Goal: Task Accomplishment & Management: Use online tool/utility

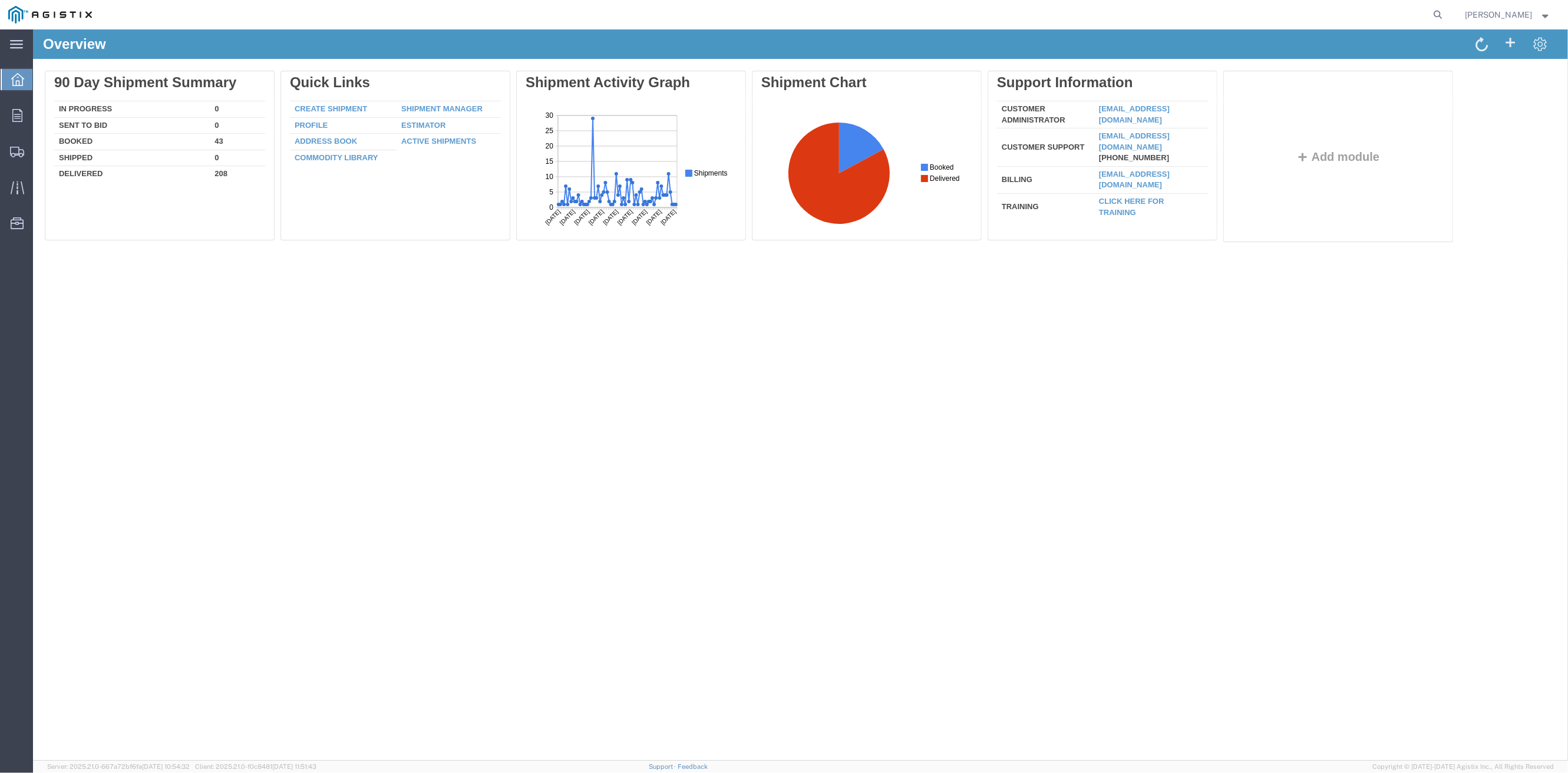
click at [1299, 387] on div "Overview Delete 90 Day Shipment Summary In Progress 0 Sent To Bid 0 Booked 43 S…" at bounding box center [800, 395] width 1535 height 731
click at [1440, 18] on icon at bounding box center [1438, 14] width 16 height 16
paste input "57086726"
type input "57086726"
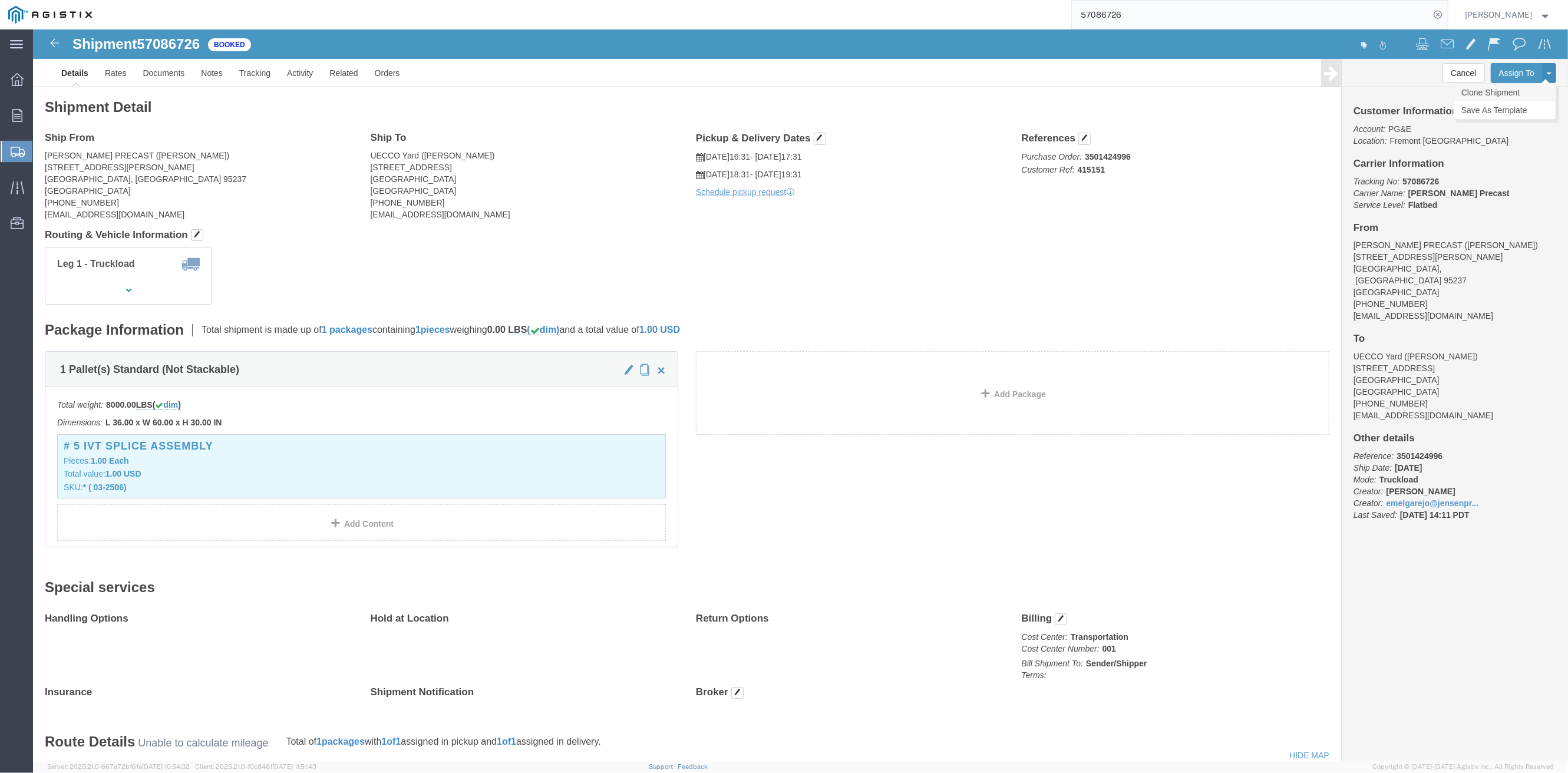
click link "Clone Shipment"
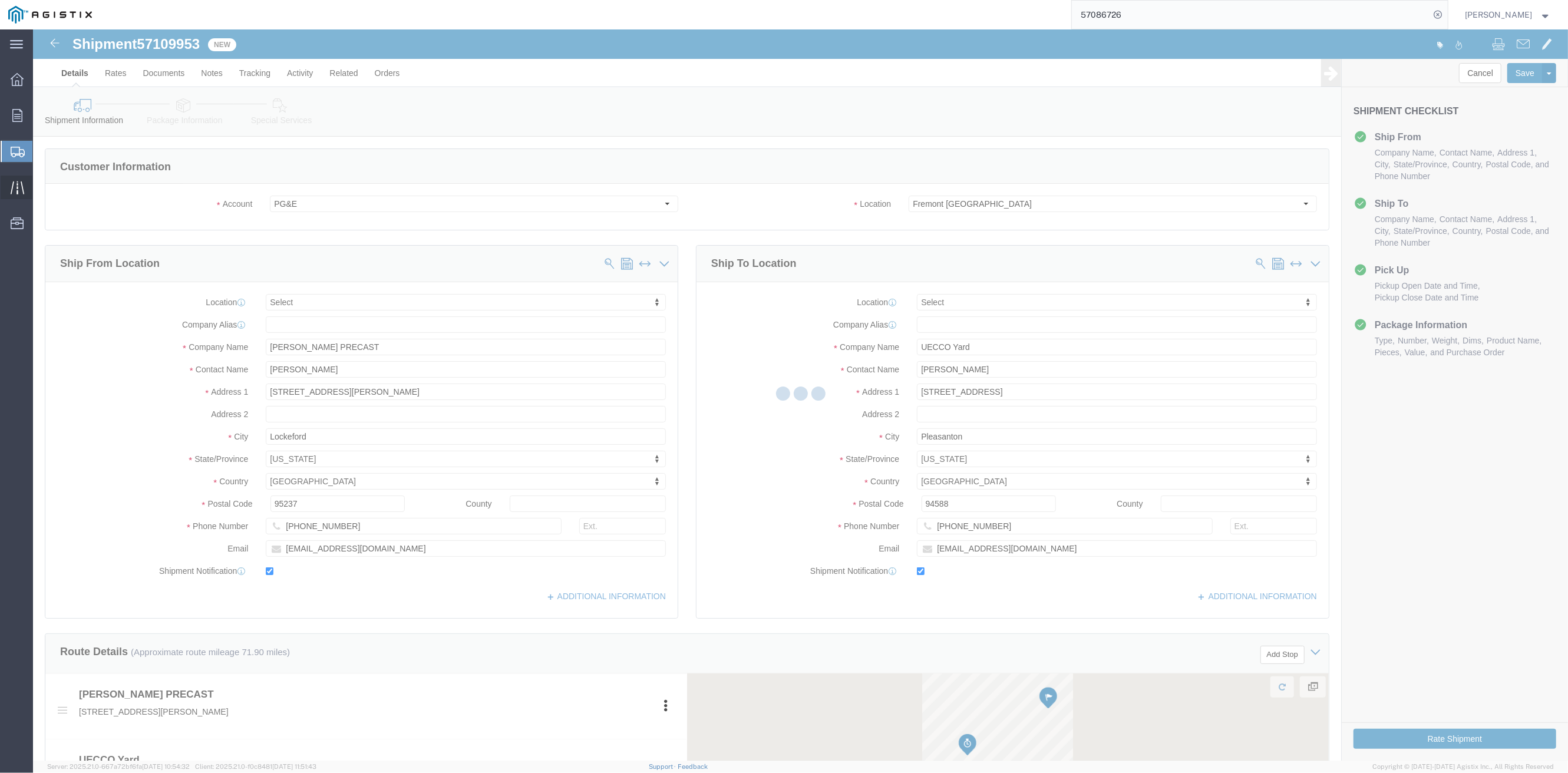
select select
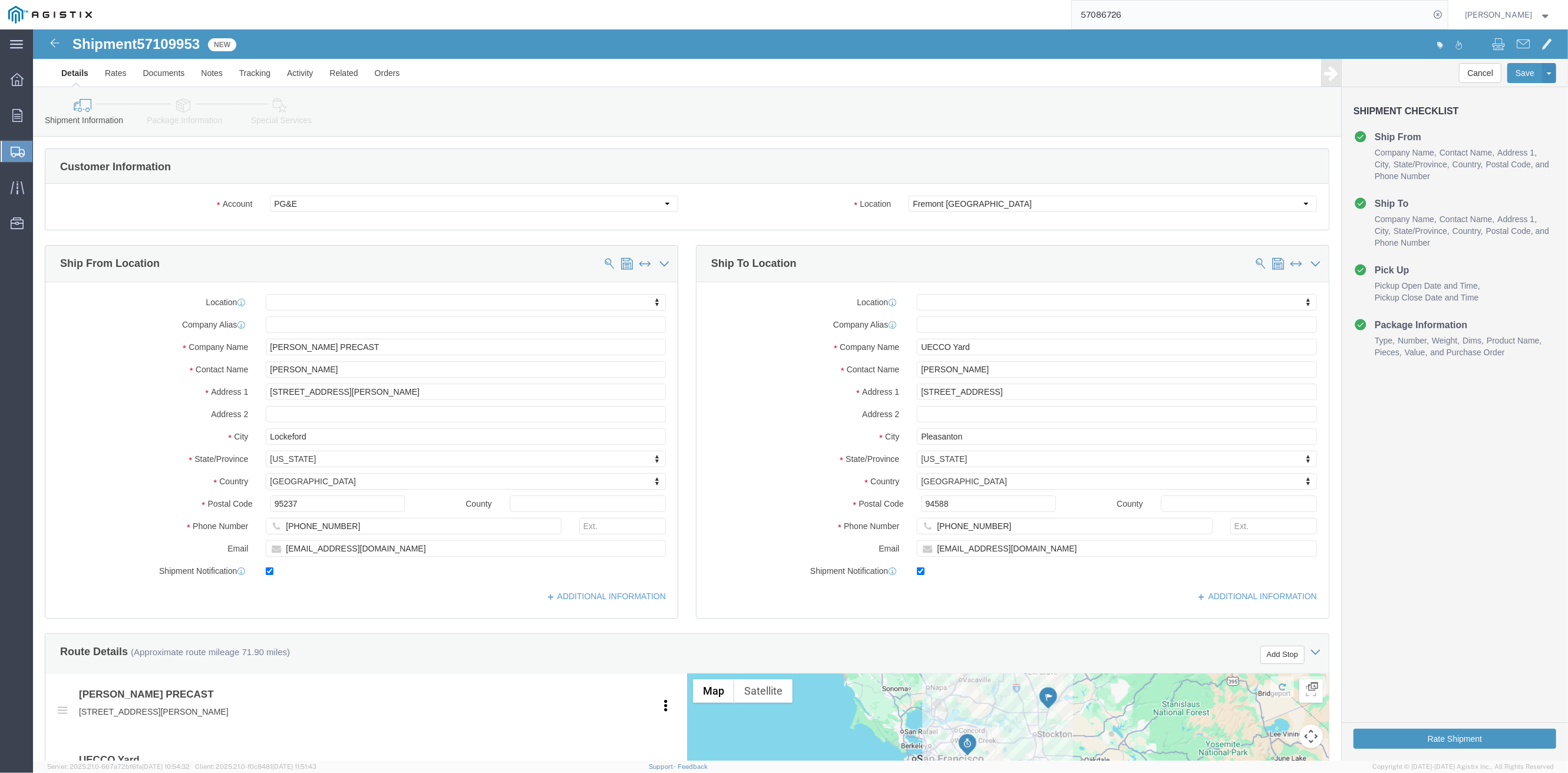
drag, startPoint x: 1020, startPoint y: 566, endPoint x: 1003, endPoint y: 552, distance: 22.0
click div "ADDITIONAL INFORMATION"
drag, startPoint x: 758, startPoint y: 429, endPoint x: 759, endPoint y: 415, distance: 14.0
click label "State/Province"
drag, startPoint x: 946, startPoint y: 341, endPoint x: 865, endPoint y: 344, distance: 81.1
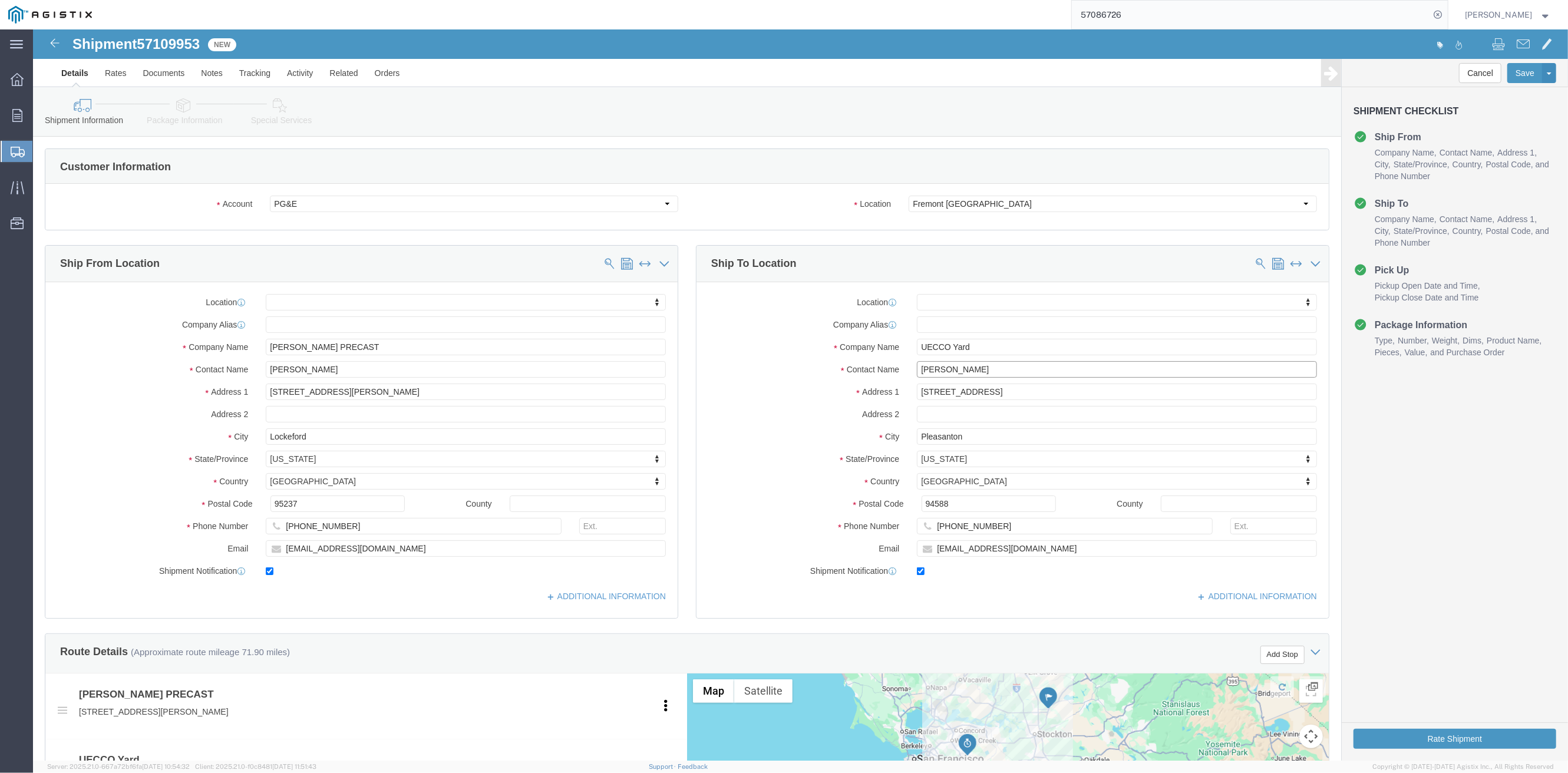
click div "Contact Name [PERSON_NAME]"
paste input "[PERSON_NAME]"
type input "[PERSON_NAME]"
drag, startPoint x: 972, startPoint y: 498, endPoint x: 886, endPoint y: 502, distance: 86.1
click input "[PHONE_NUMBER]"
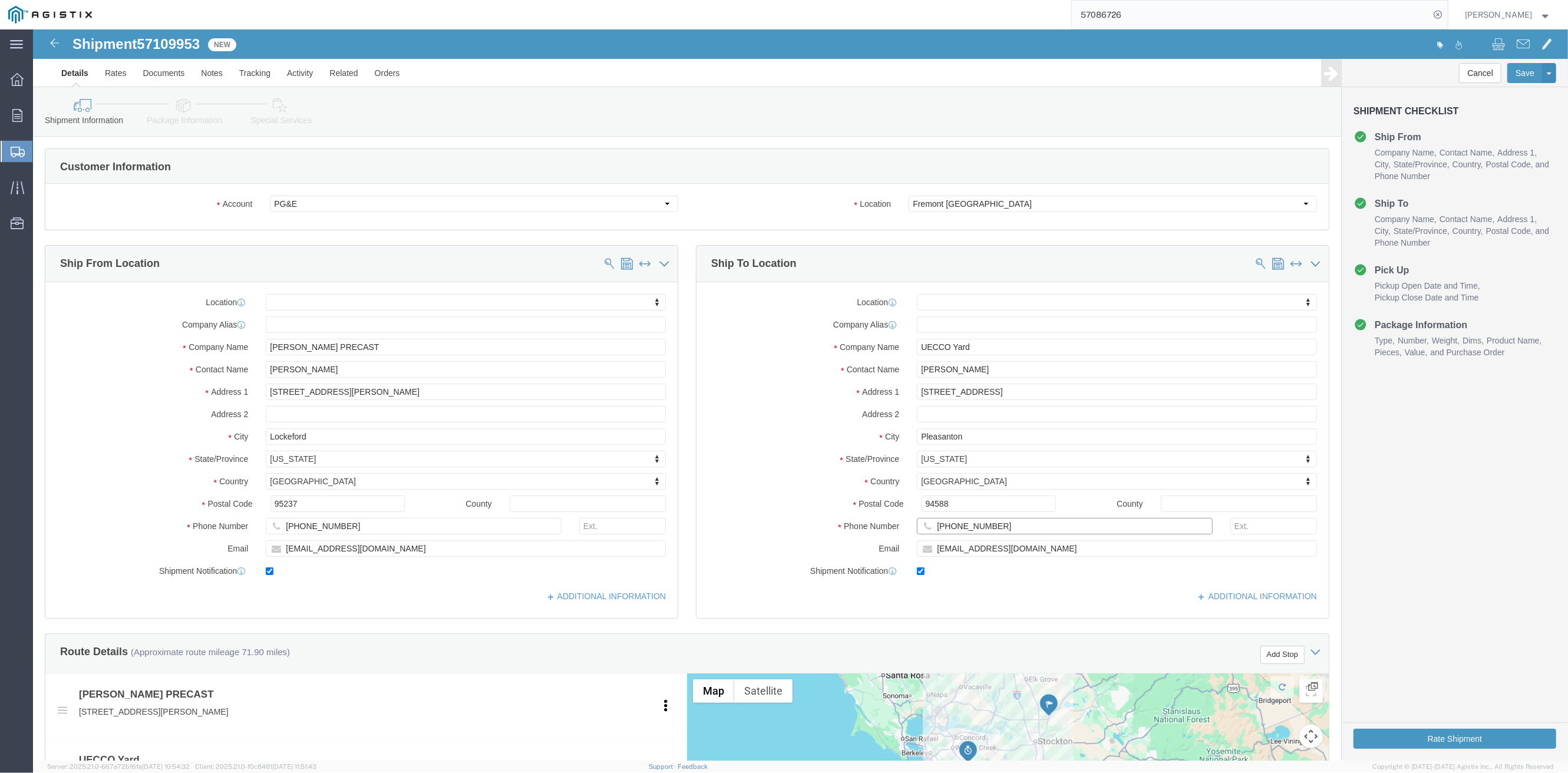
paste input "741-1170"
type input "[PHONE_NUMBER]"
drag, startPoint x: 974, startPoint y: 525, endPoint x: 871, endPoint y: 509, distance: 104.2
click div "Location My Profile Location (OBSOLETE) [PERSON_NAME] SC - GC TRAILER (OBSOLETE…"
paste input "nhanhan@undergroundconstruction"
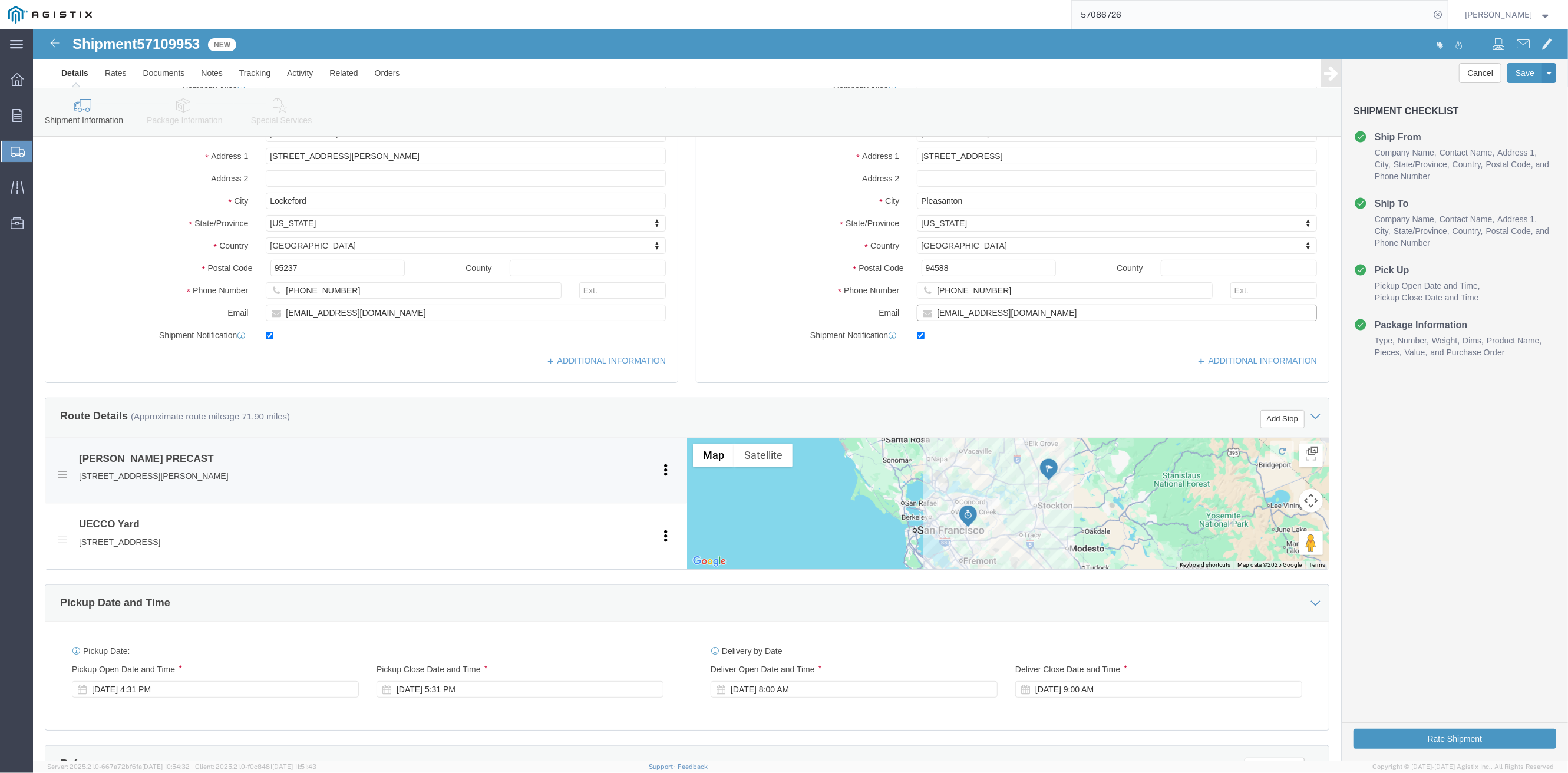
scroll to position [393, 0]
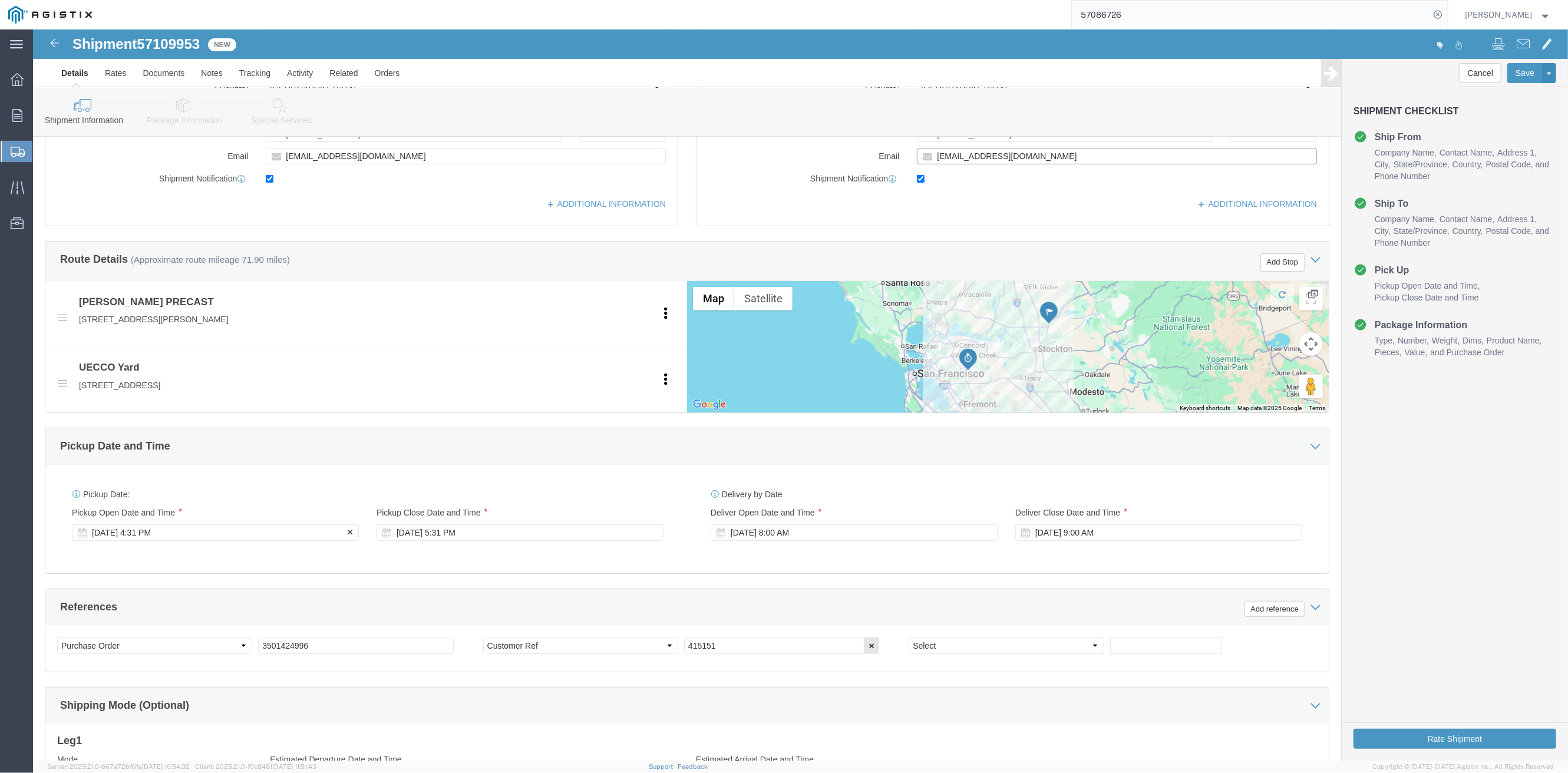
type input "[EMAIL_ADDRESS][DOMAIN_NAME]"
click div "[DATE] 4:31 PM"
click div "Pickup Date: Pickup Start Date Pickup Start Time Pickup Open Date and Time [DAT…"
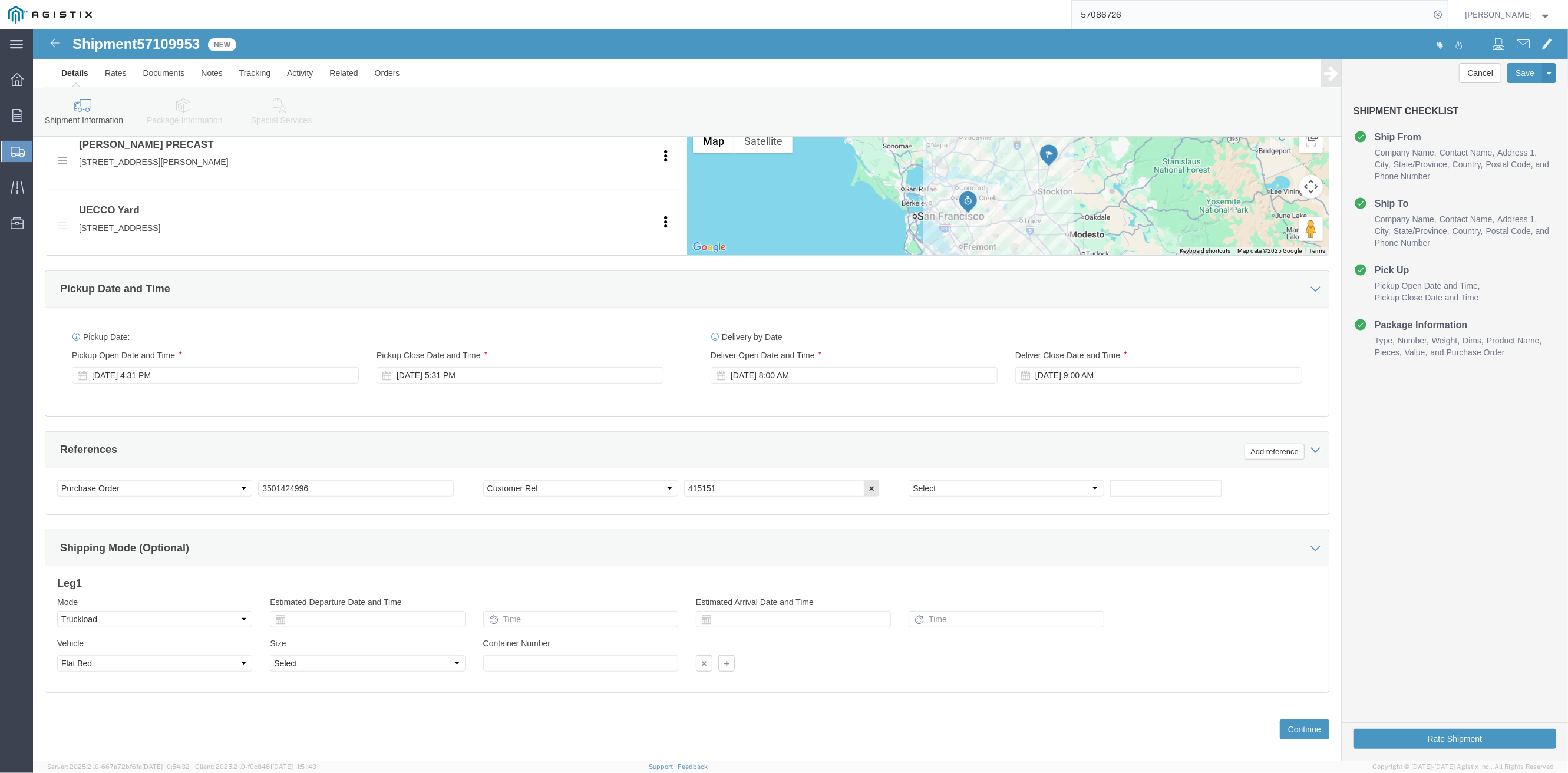
click div "Shipping Mode (Optional)"
drag, startPoint x: 306, startPoint y: 462, endPoint x: 218, endPoint y: 458, distance: 88.1
click div "Select Account Type Activity ID Airline Appointment Number ASN Batch Request # …"
paste input "5289"
type input "3501425289"
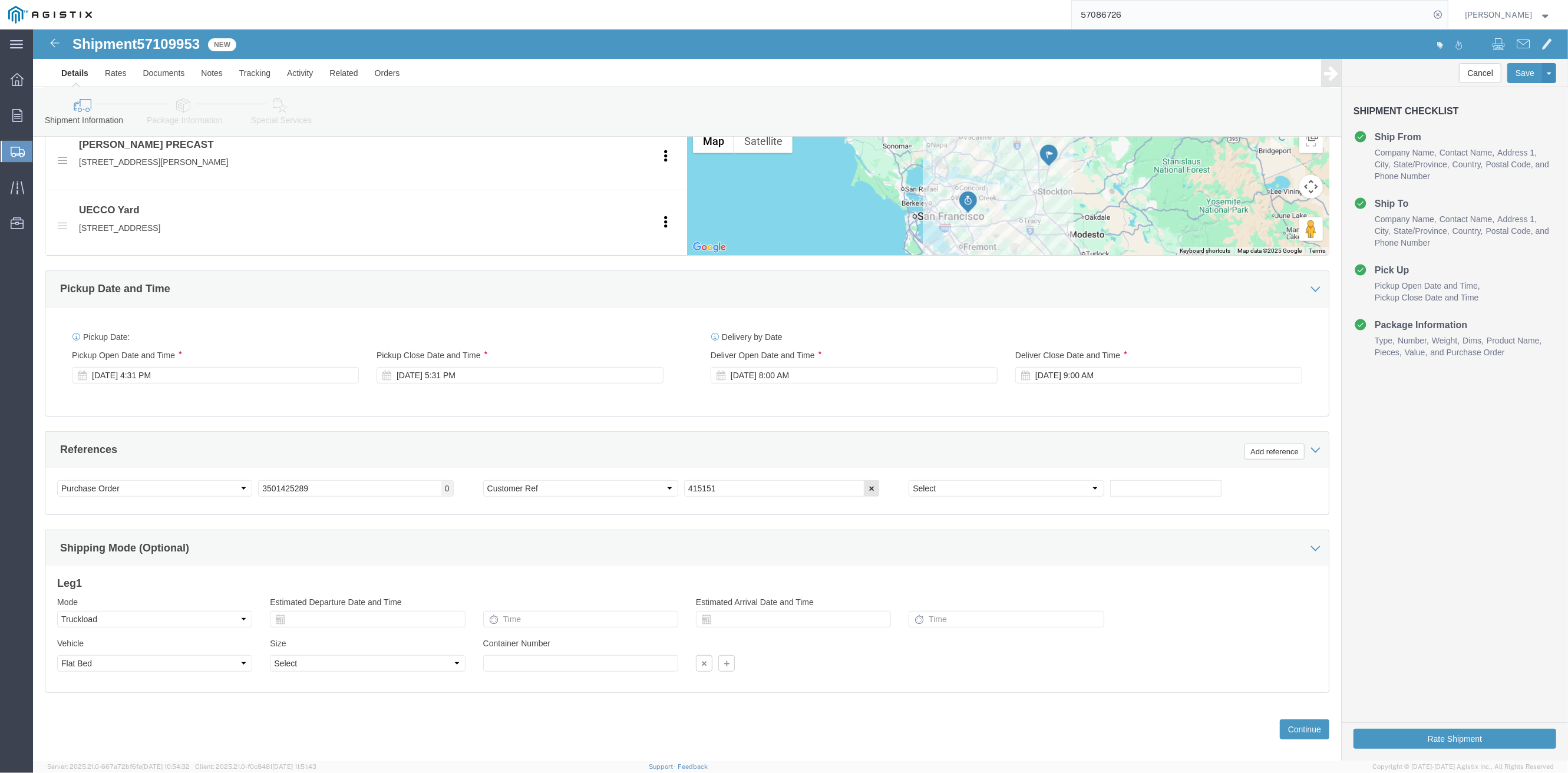
click div "Shipping Mode (Optional)"
drag, startPoint x: 666, startPoint y: 459, endPoint x: 639, endPoint y: 462, distance: 27.2
click div "Select Account Type Activity ID Airline Appointment Number ASN Batch Request # …"
paste input "620"
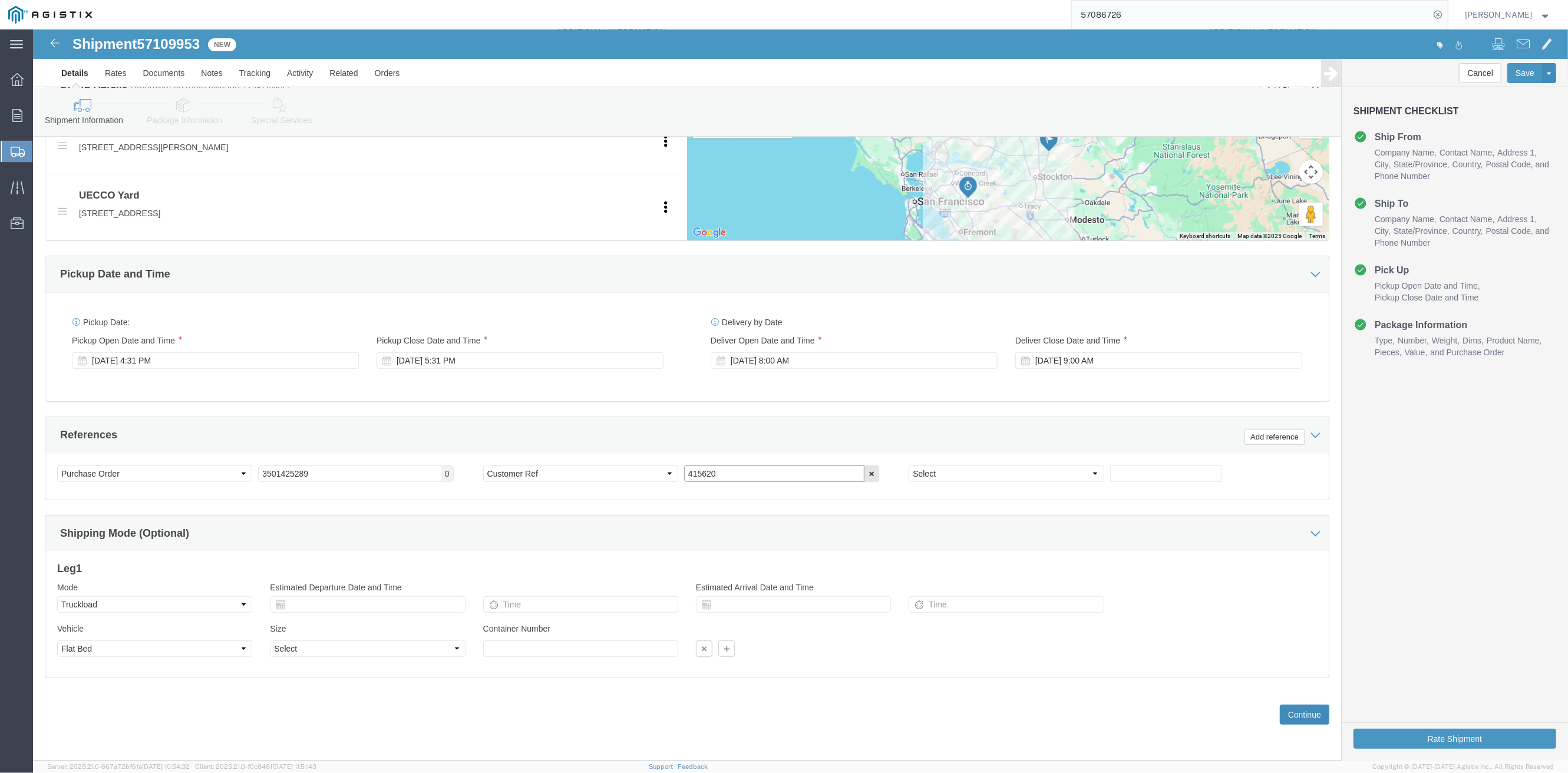
type input "415620"
click button "Continue"
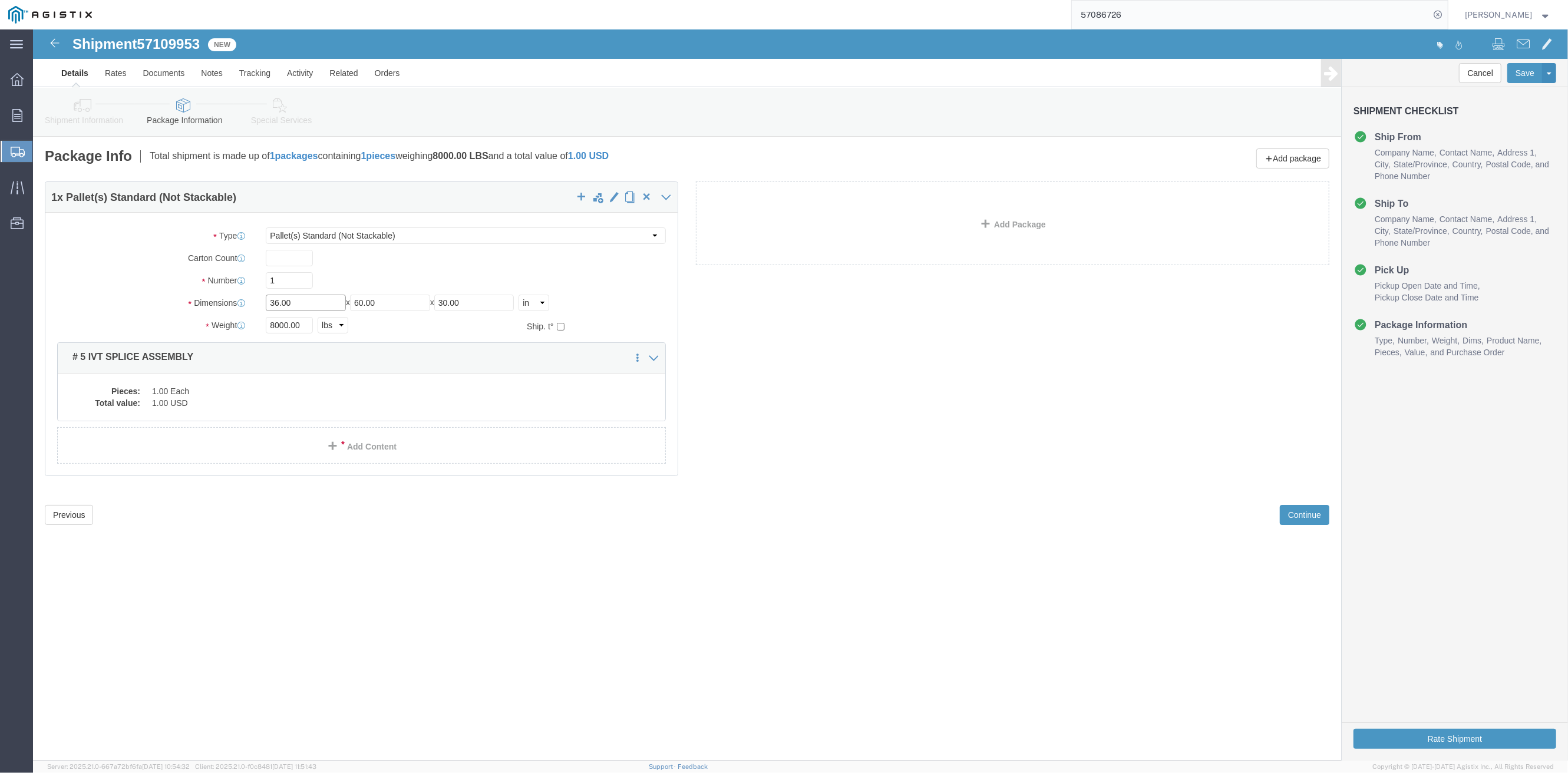
drag, startPoint x: 266, startPoint y: 275, endPoint x: 228, endPoint y: 280, distance: 38.3
click div "Length 36.00 x Width 60.00 x Height 30.00 Select cm ft in"
type input "54"
drag, startPoint x: 385, startPoint y: 277, endPoint x: 302, endPoint y: 281, distance: 83.1
click div "Length 54 x Width 60.00 x Height 30.00 Select cm ft in"
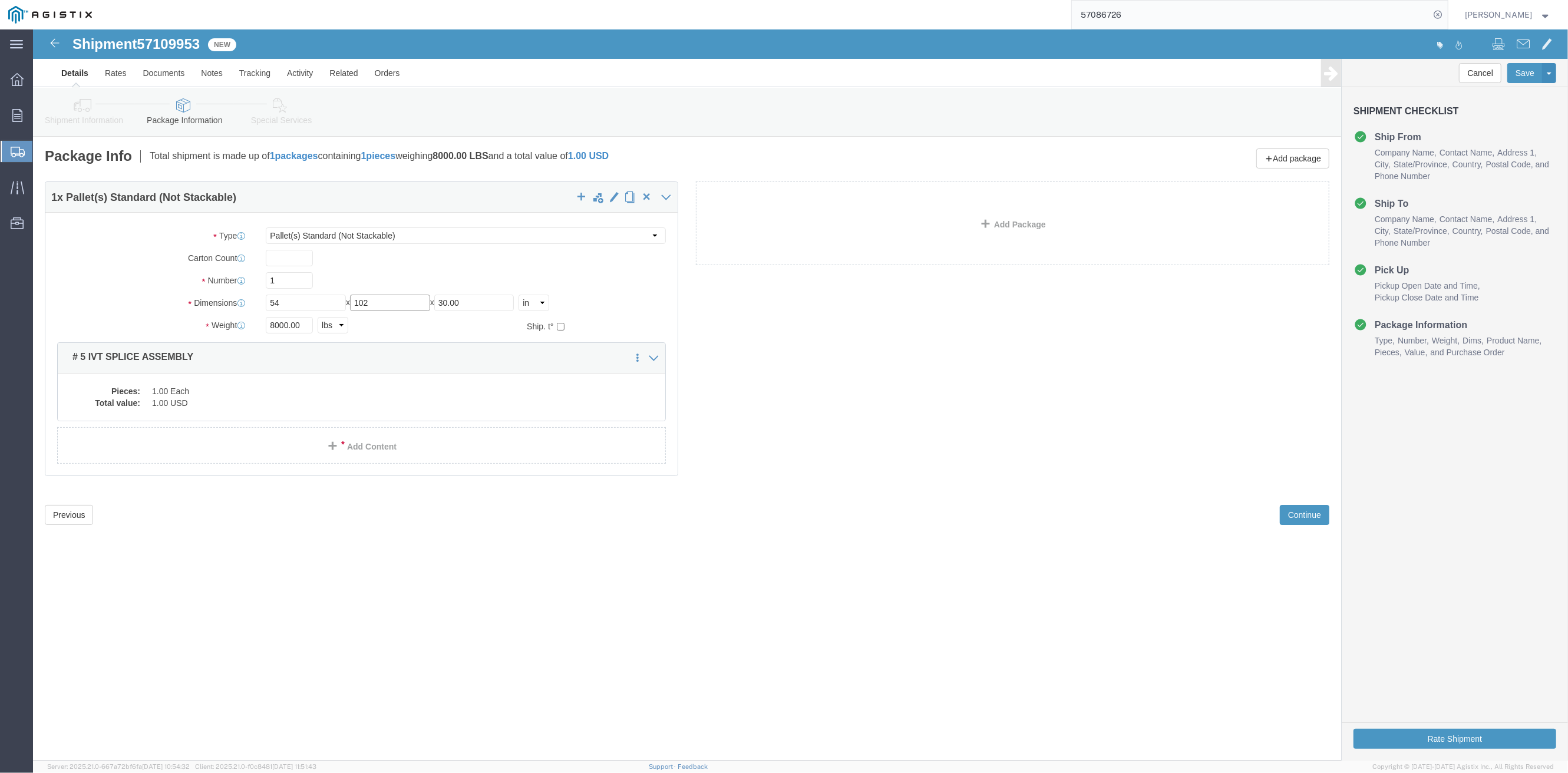
type input "102"
drag, startPoint x: 445, startPoint y: 276, endPoint x: 372, endPoint y: 280, distance: 73.1
click div "Length 54 x Width 102 x Height 30.00 Select cm ft in"
type input "10"
drag, startPoint x: 274, startPoint y: 298, endPoint x: 224, endPoint y: 303, distance: 50.2
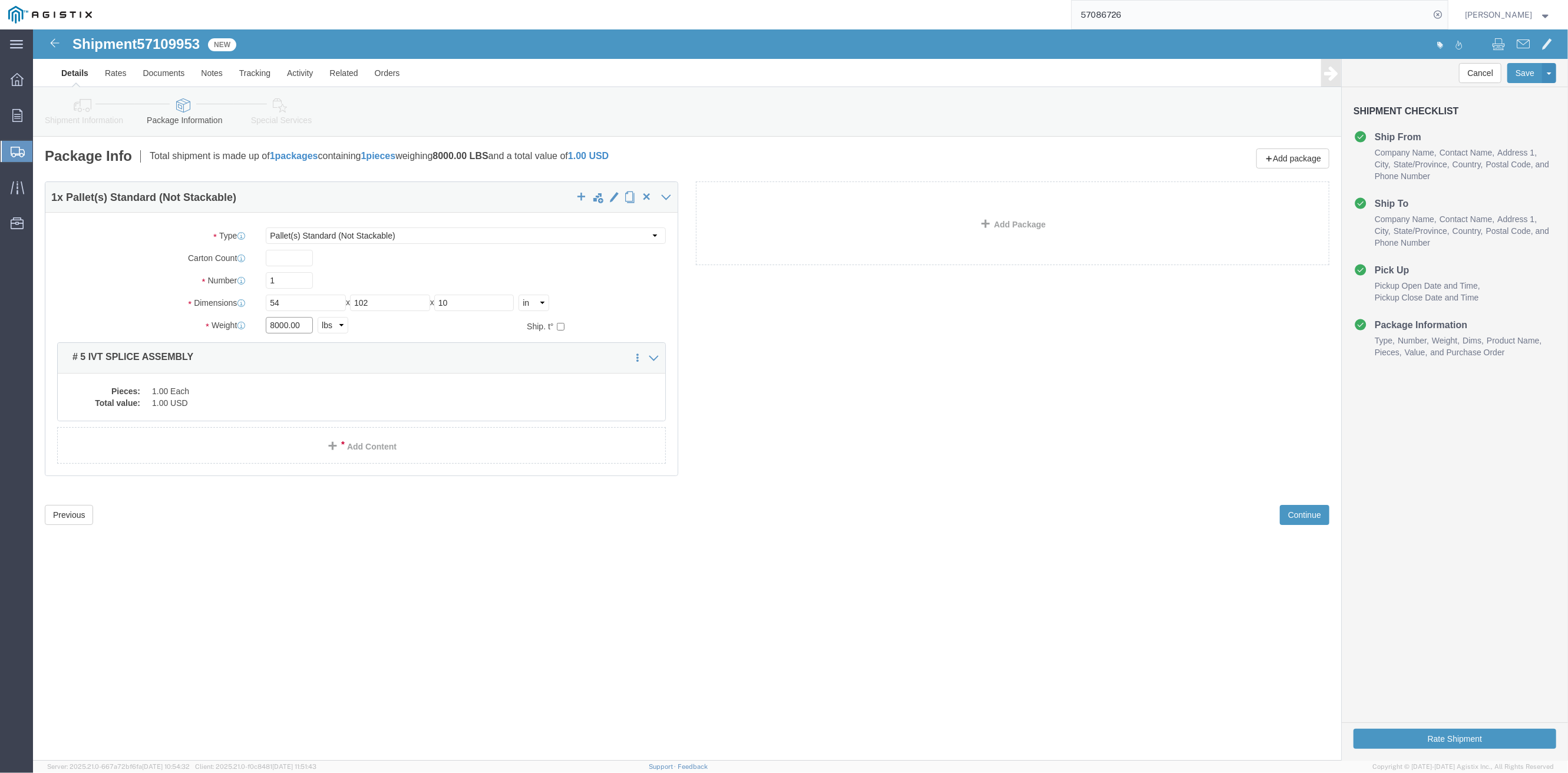
click div "8000.00 Select kgs lbs"
click div "1 x Pallet(s) Standard (Not Stackable) Package Type Select Bulk Bundle(s) Cardb…"
drag, startPoint x: 291, startPoint y: 298, endPoint x: 251, endPoint y: 313, distance: 42.7
click div "Weight 8000.00 Select kgs lbs Ship. t°"
drag, startPoint x: 271, startPoint y: 297, endPoint x: 219, endPoint y: 306, distance: 52.8
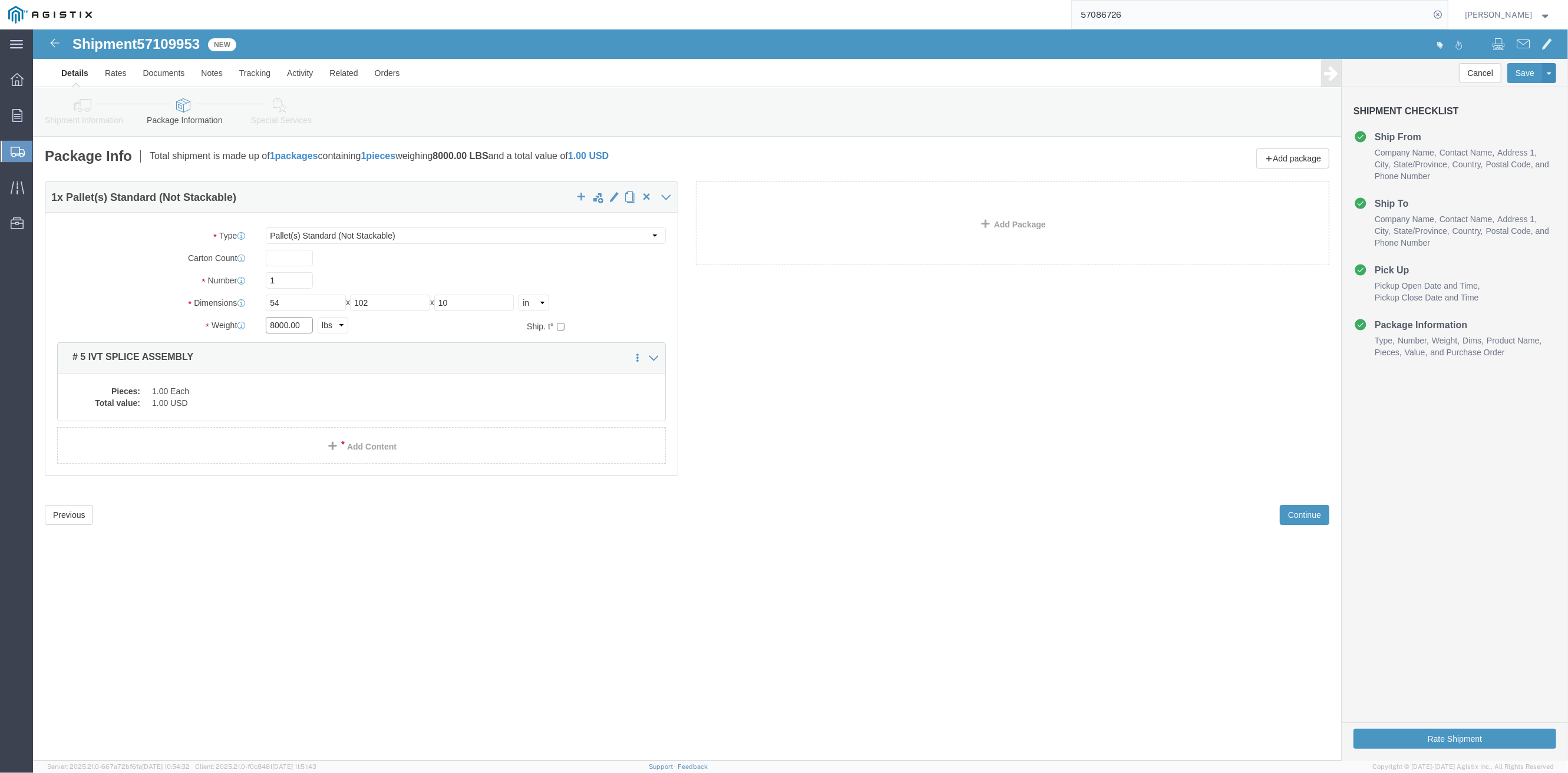
click div "Package Type Select Bulk Bundle(s) Cardboard Box(es) Carton(s) Crate(s) Drum(s)…"
type input "1600"
click div "Pieces: 1.00 Each Total value: 1.00 USD"
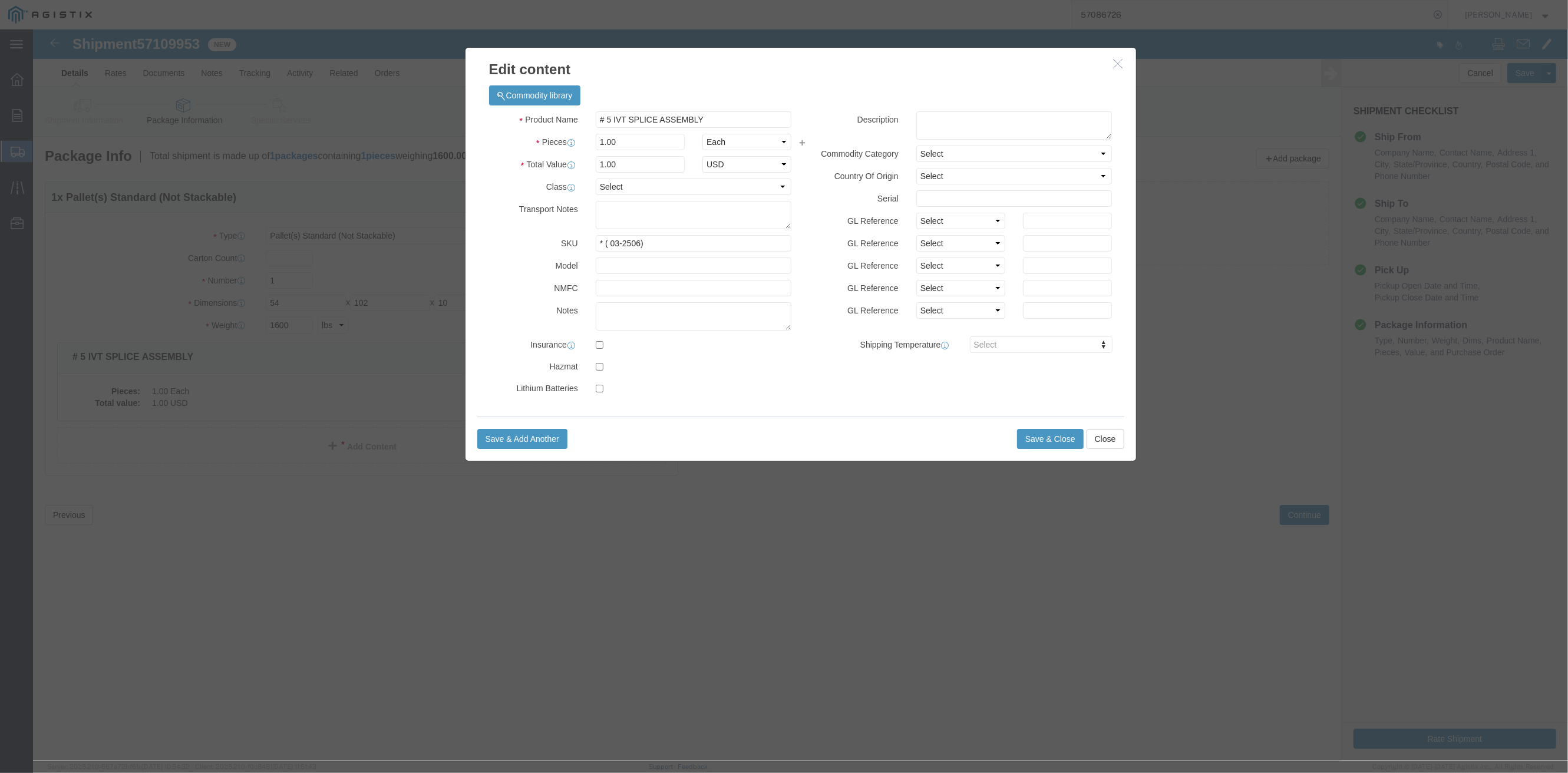
click div "Product Name # 5 IVT SPLICE ASSEMBLY Pieces 1.00 Select Bag Barrels 100Board Fe…"
drag, startPoint x: 870, startPoint y: 391, endPoint x: 861, endPoint y: 390, distance: 9.1
click div "Save & Add Another Save & Close Close"
click input "# 5 IVT SPLICE ASSEMBLY"
drag, startPoint x: 594, startPoint y: 85, endPoint x: 575, endPoint y: 87, distance: 19.1
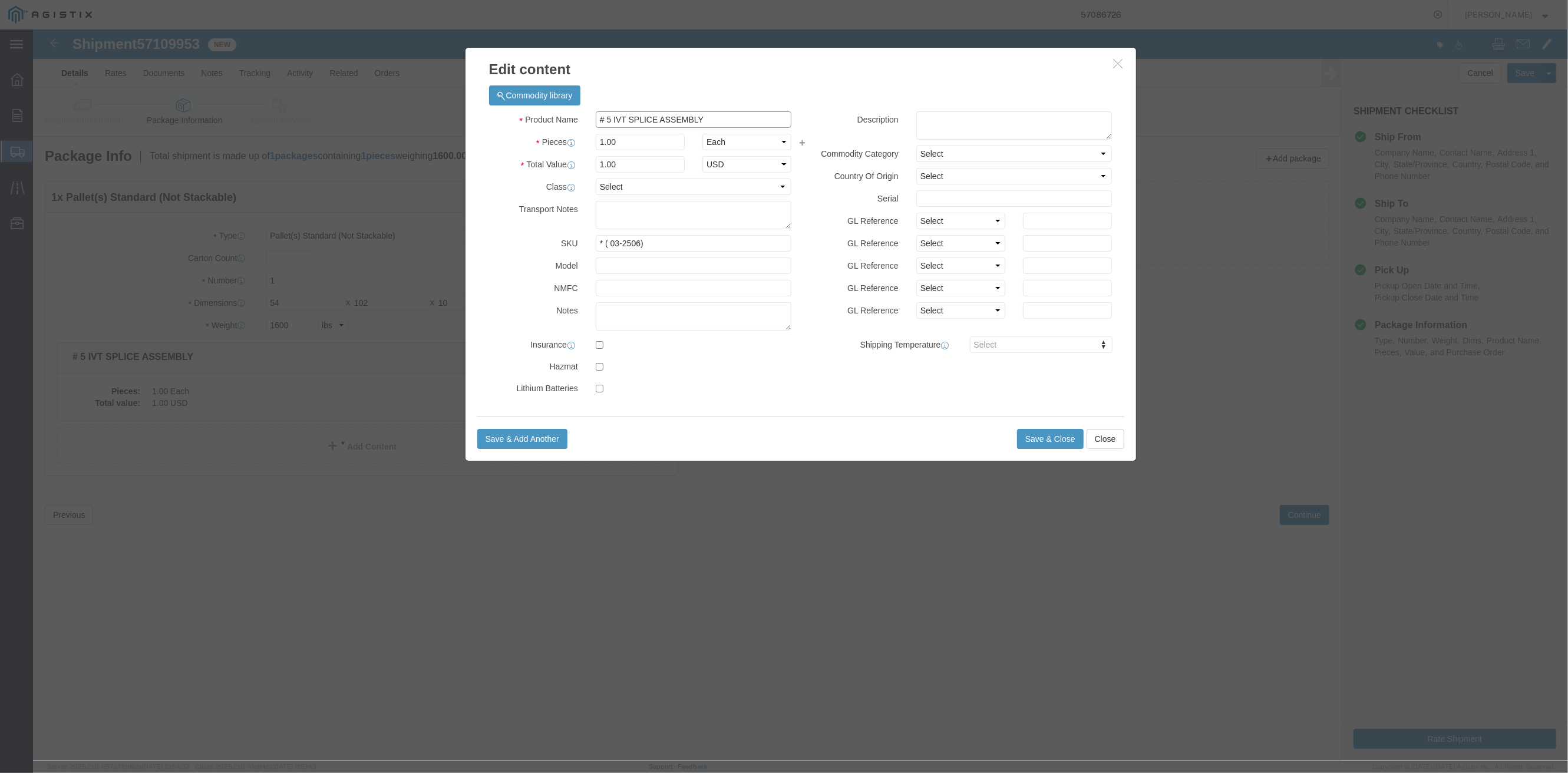
click input "# 5 IVT SPLICE ASSEMBLY"
drag, startPoint x: 696, startPoint y: 88, endPoint x: 629, endPoint y: 94, distance: 67.3
click input "# 7 FVT SPLICE ASSEMBLY"
type input "# 7 FVT SPLICE COVER"
drag, startPoint x: 878, startPoint y: 381, endPoint x: 867, endPoint y: 378, distance: 11.4
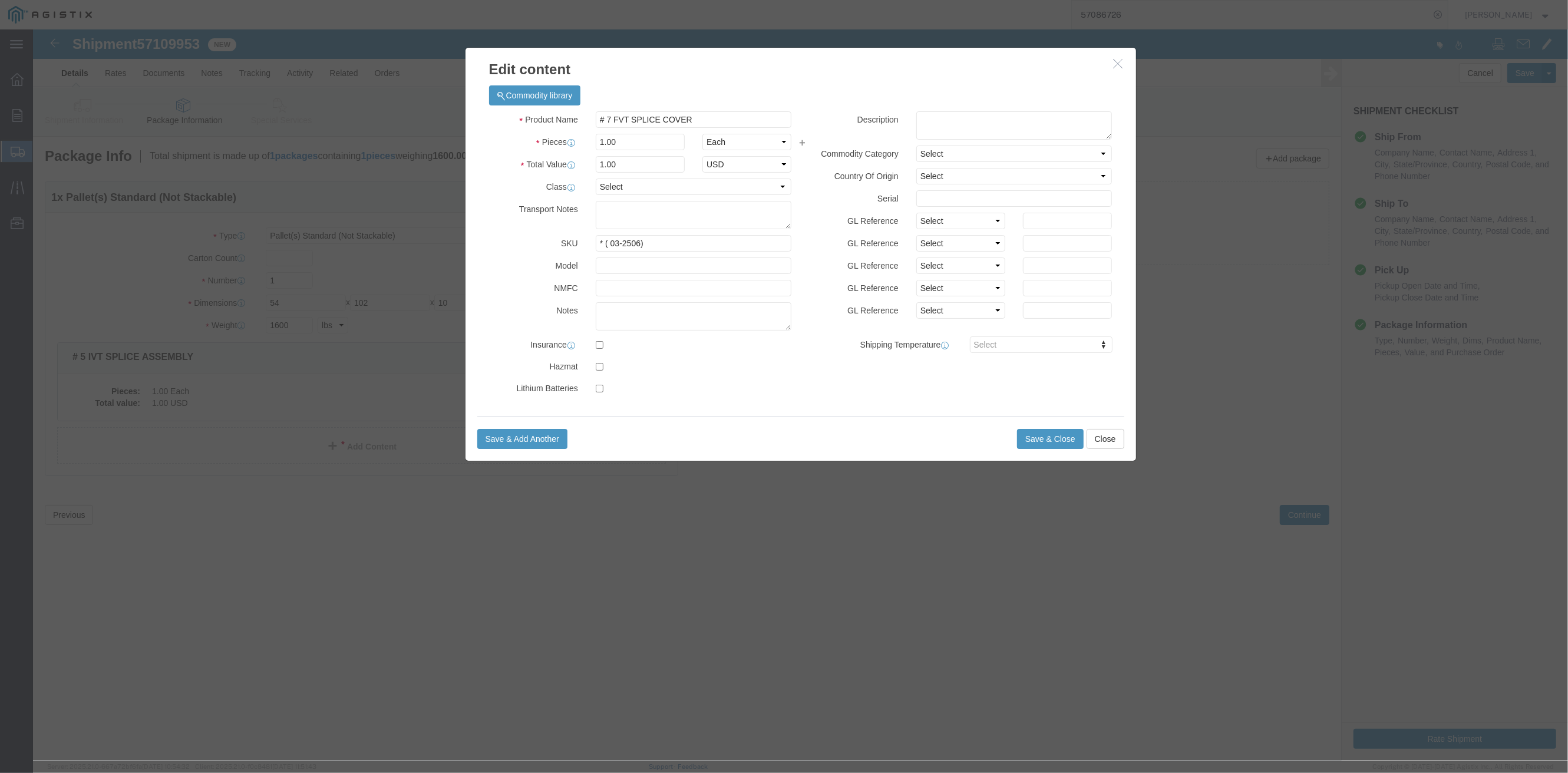
click div "Commodity library Product Name # 7 FVT SPLICE COVER Pieces 1.00 Select Bag Barr…"
drag, startPoint x: 607, startPoint y: 213, endPoint x: 577, endPoint y: 216, distance: 30.1
click input "* ( 03-2506)"
paste input "41054"
click input "* ( 041054)"
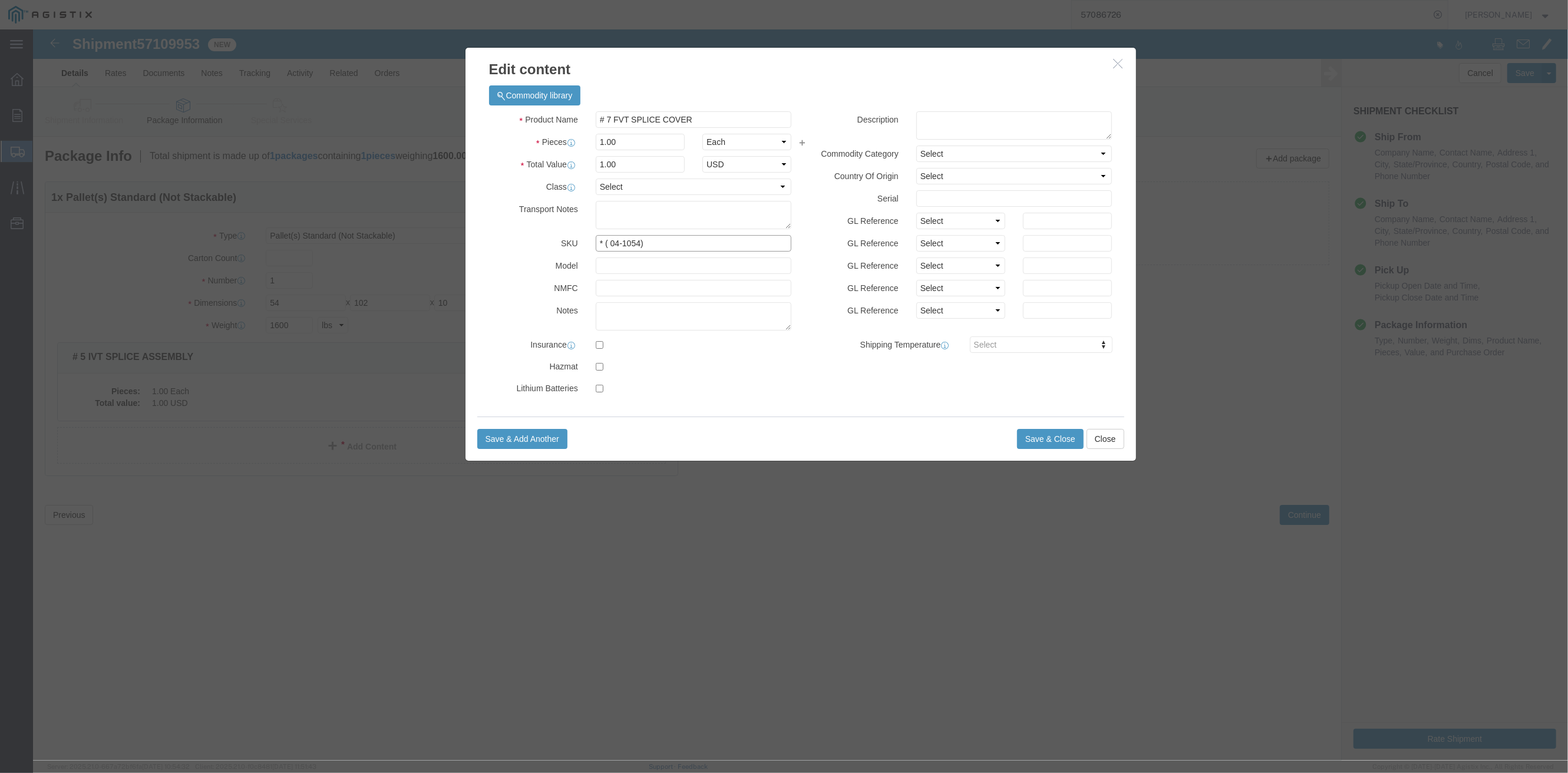
click input "* ( 04-1054)"
click input "* ( 04-1054) *"
type input "* ( 04-1054 ) *"
click button "Save & Close"
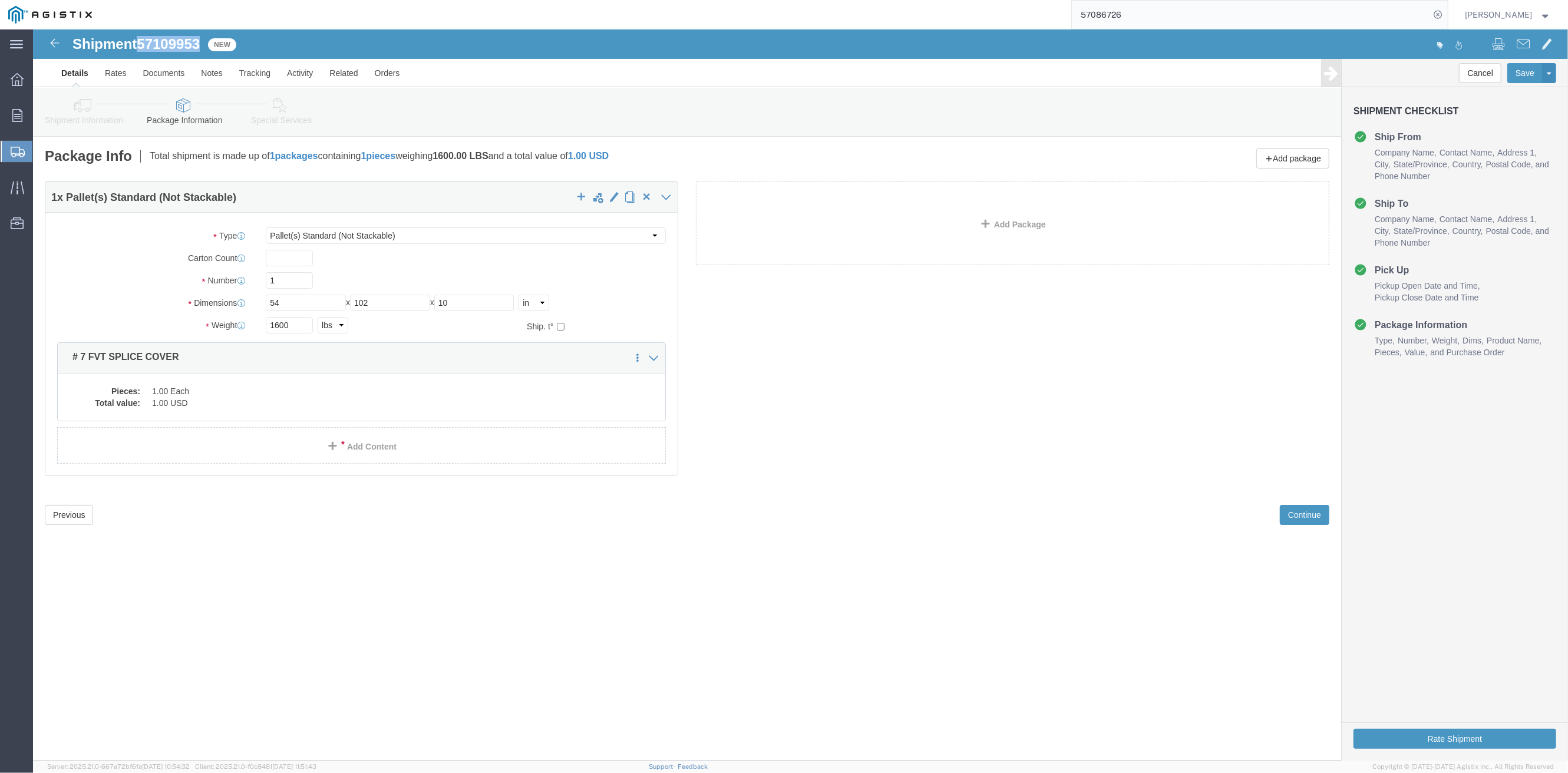
drag, startPoint x: 172, startPoint y: 9, endPoint x: 111, endPoint y: 14, distance: 61.2
click div "Shipment 57109953 New"
copy span "57109953"
click button "Continue"
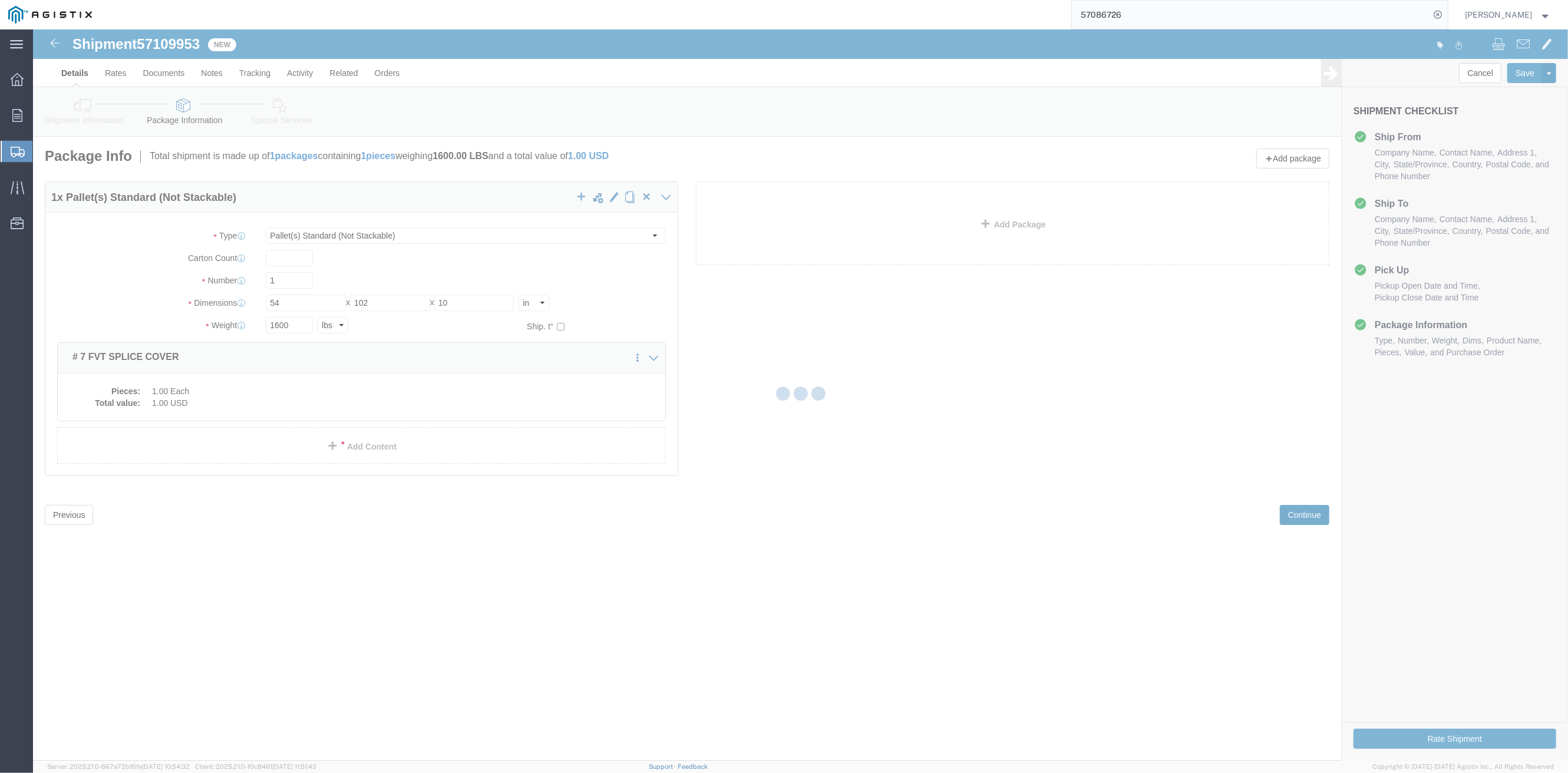
select select
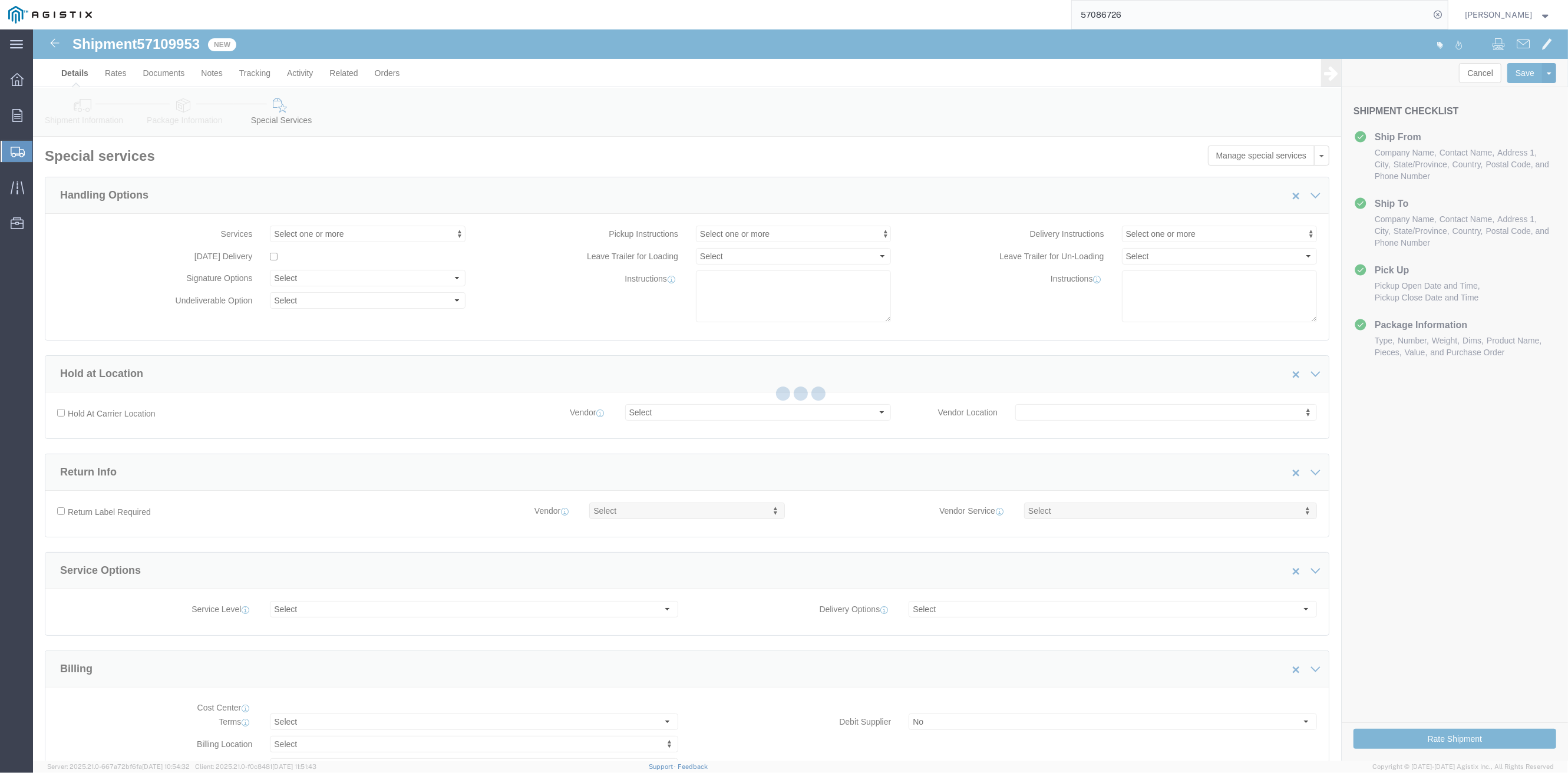
select select "COSTCENTER"
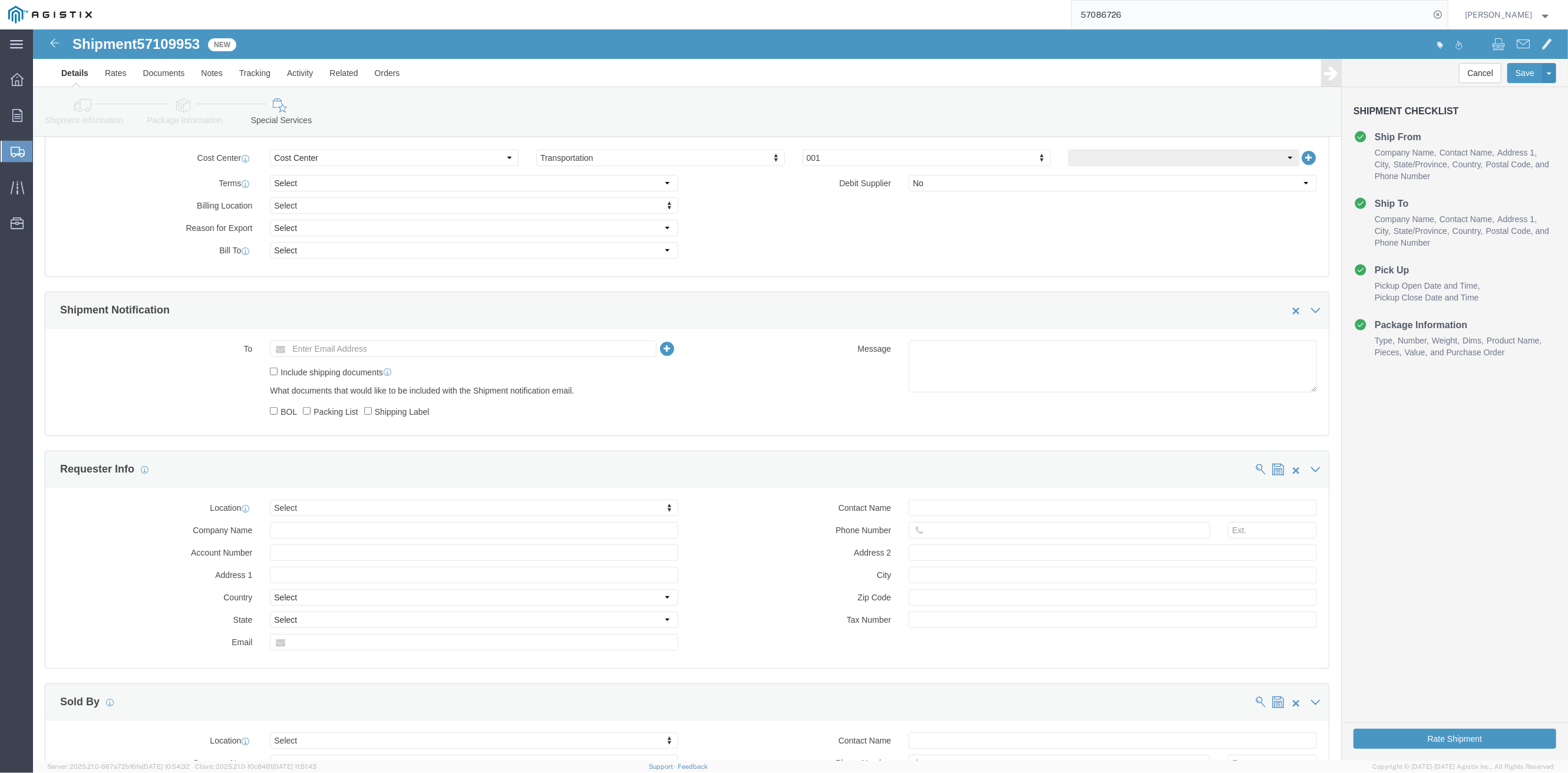
scroll to position [858, 0]
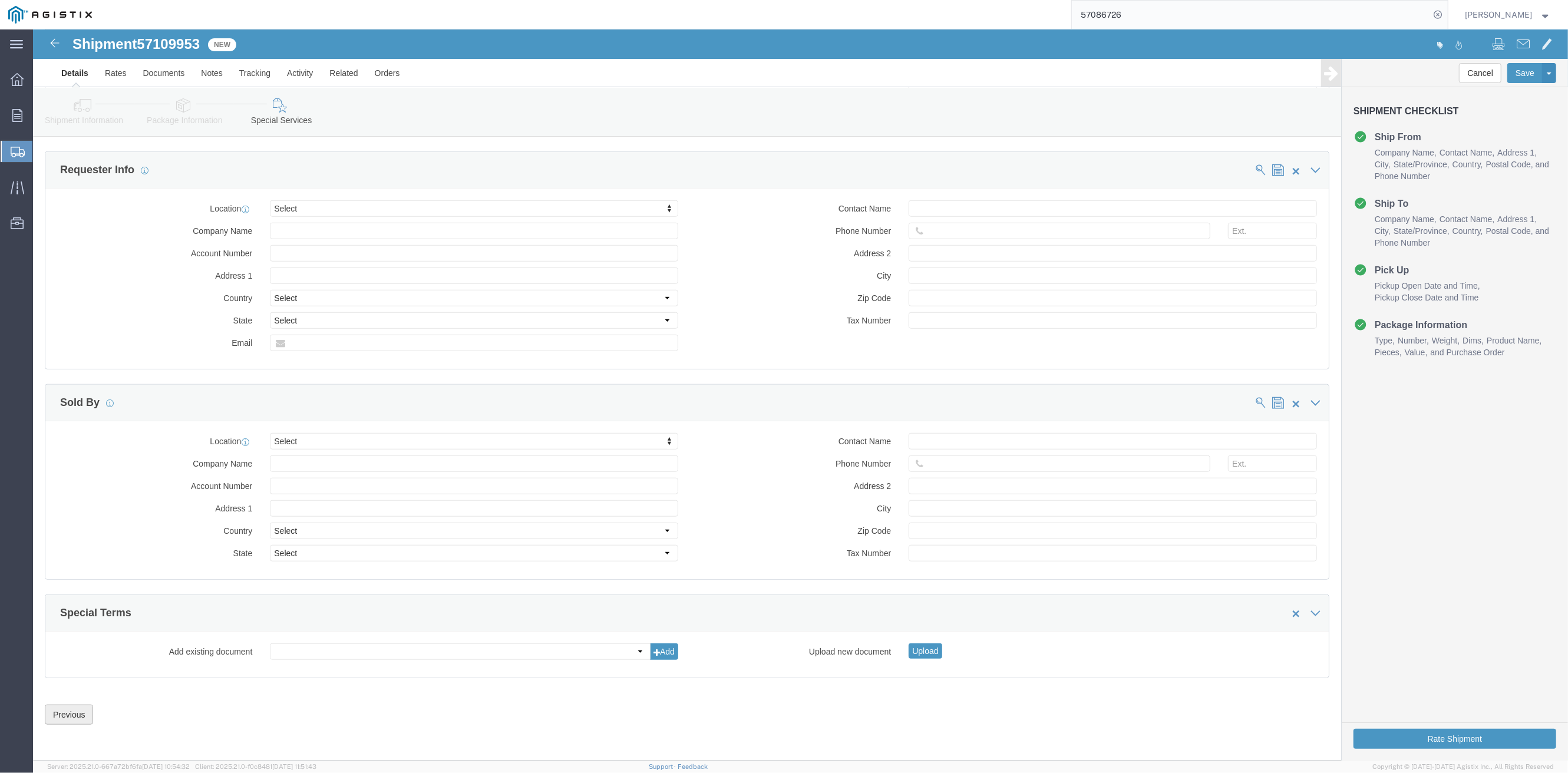
click button "Previous"
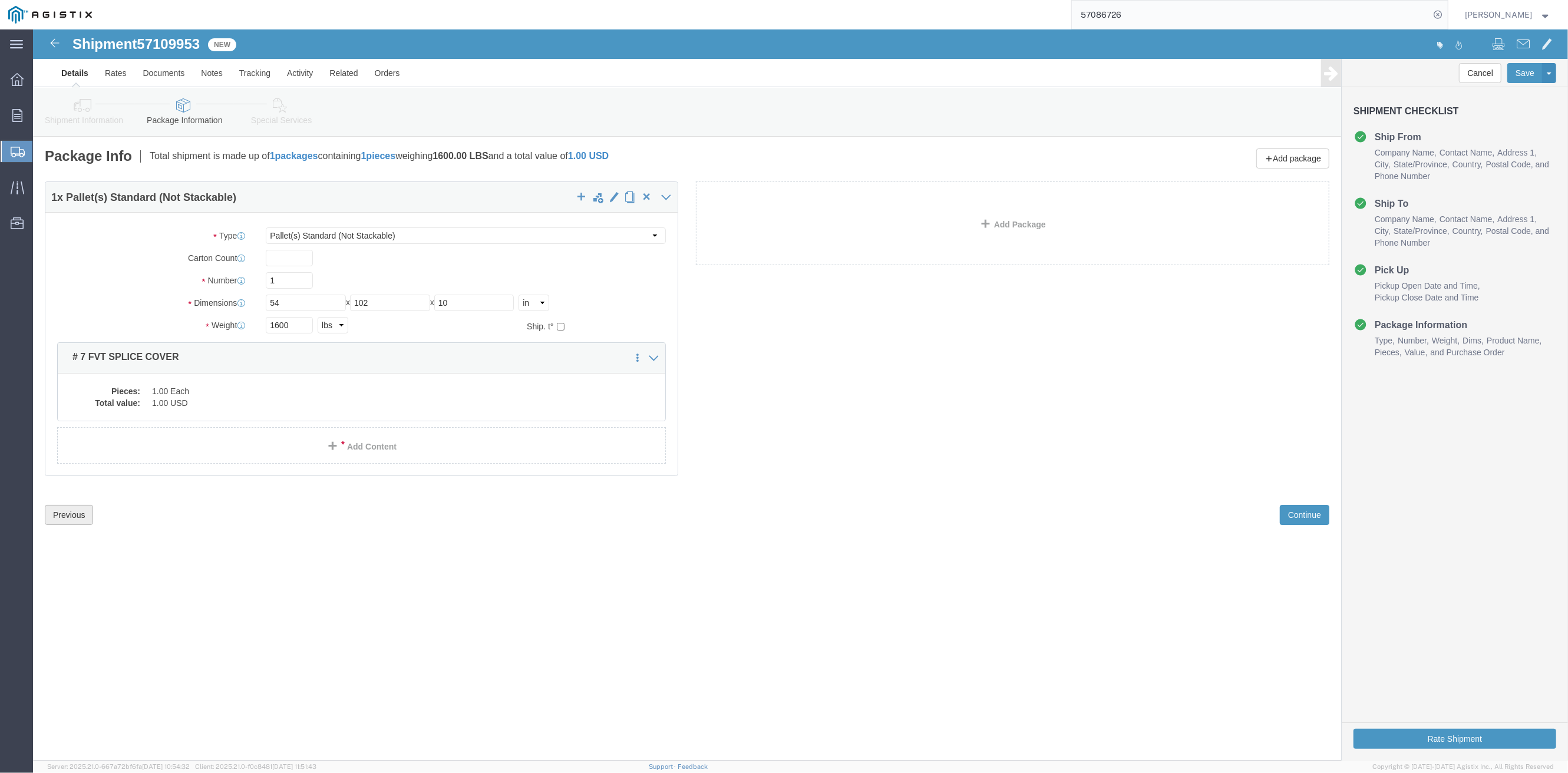
scroll to position [0, 0]
click button "Previous"
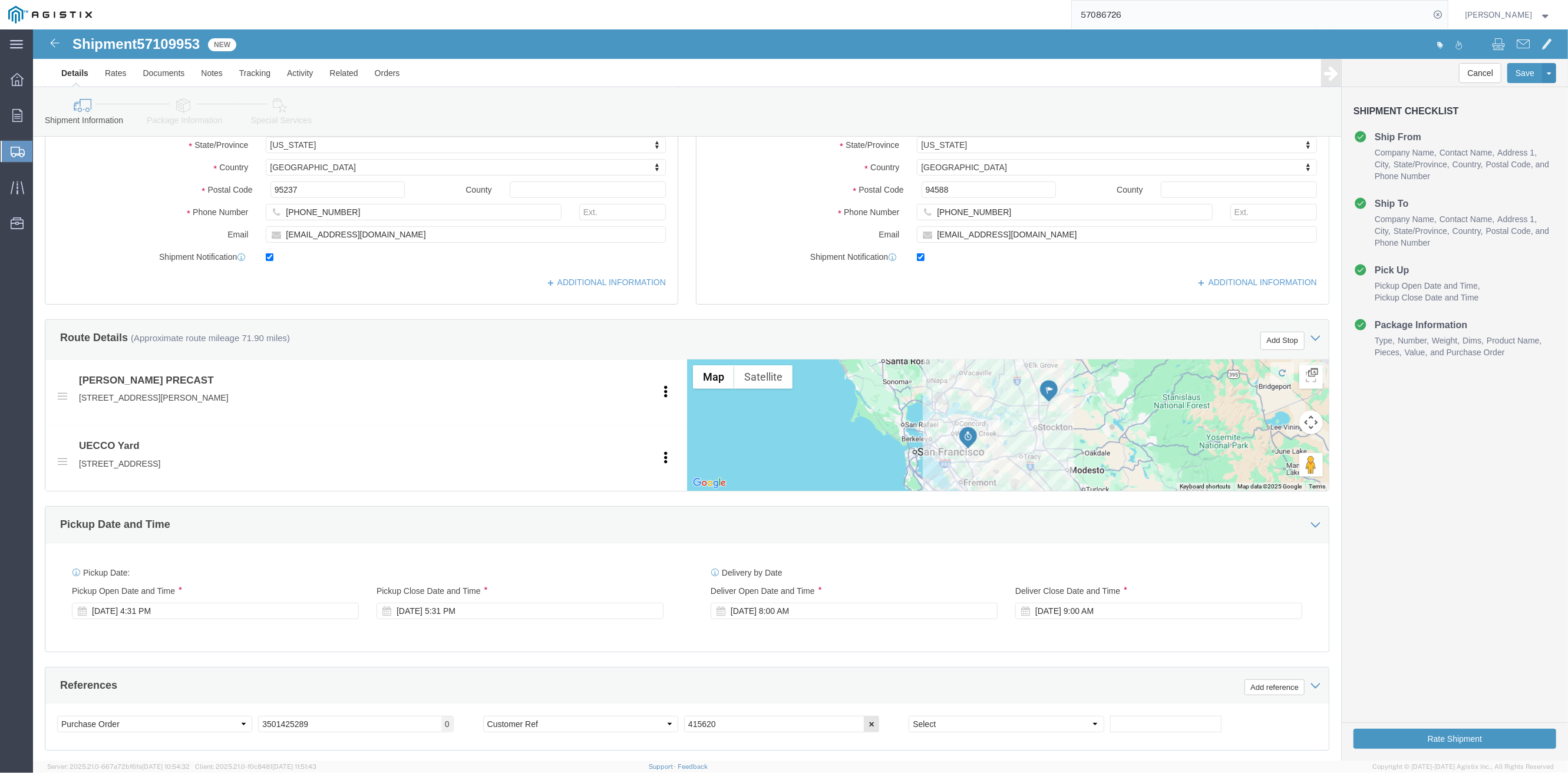
scroll to position [393, 0]
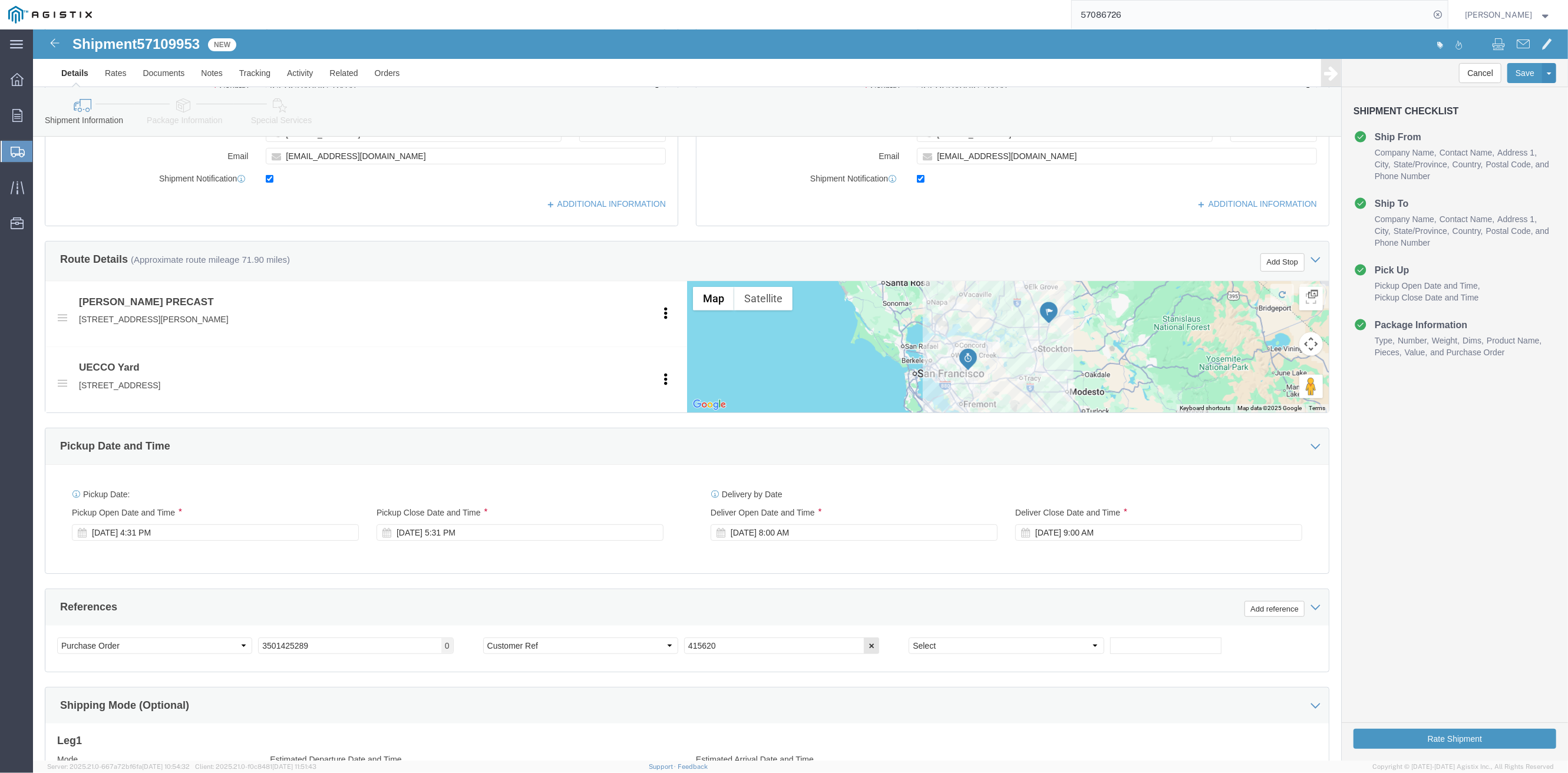
click div
click div "Deliver Close Date Deliver Close Time Deliver Close Date and Time [DATE] 9:00 AM"
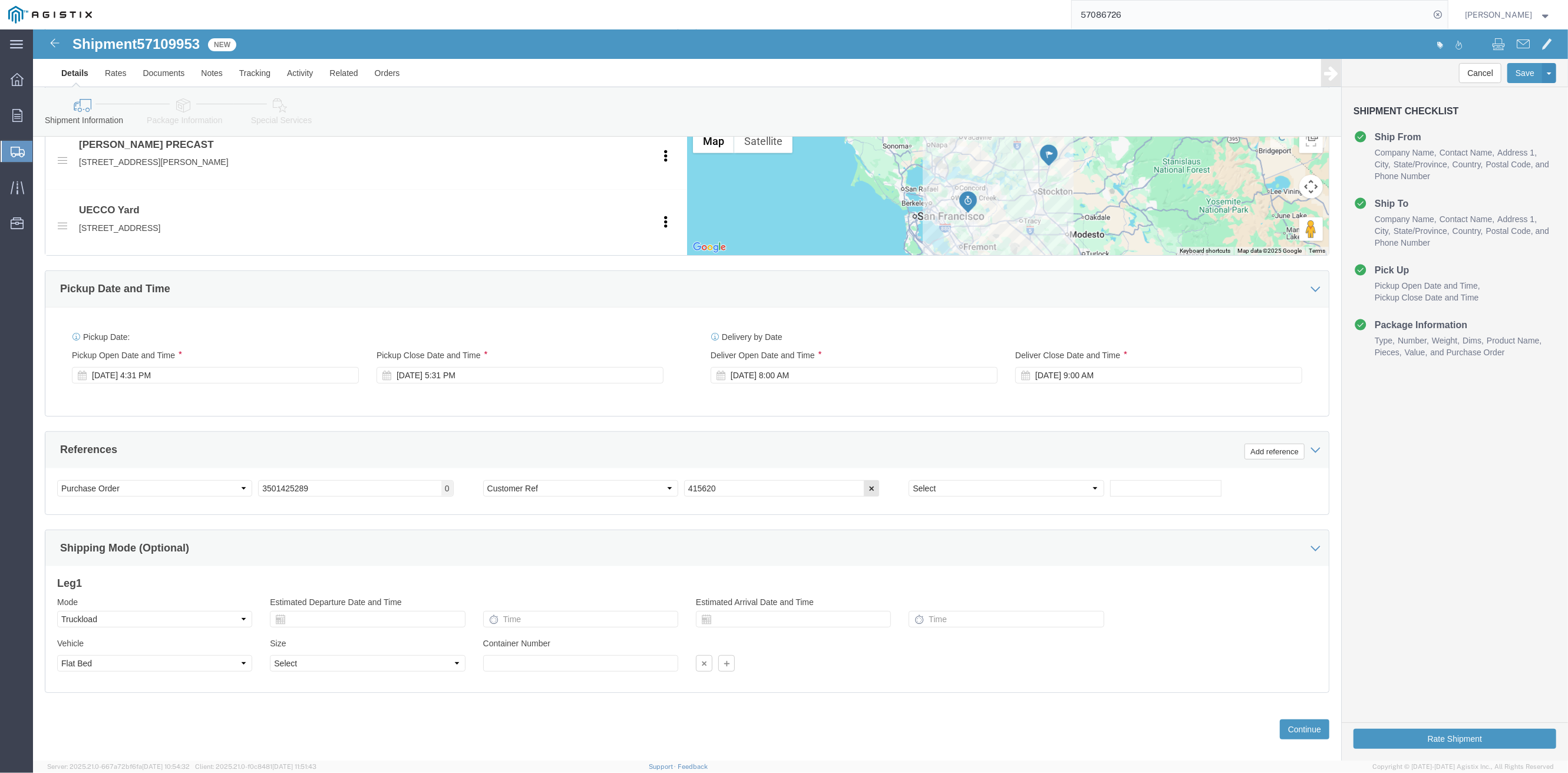
scroll to position [569, 0]
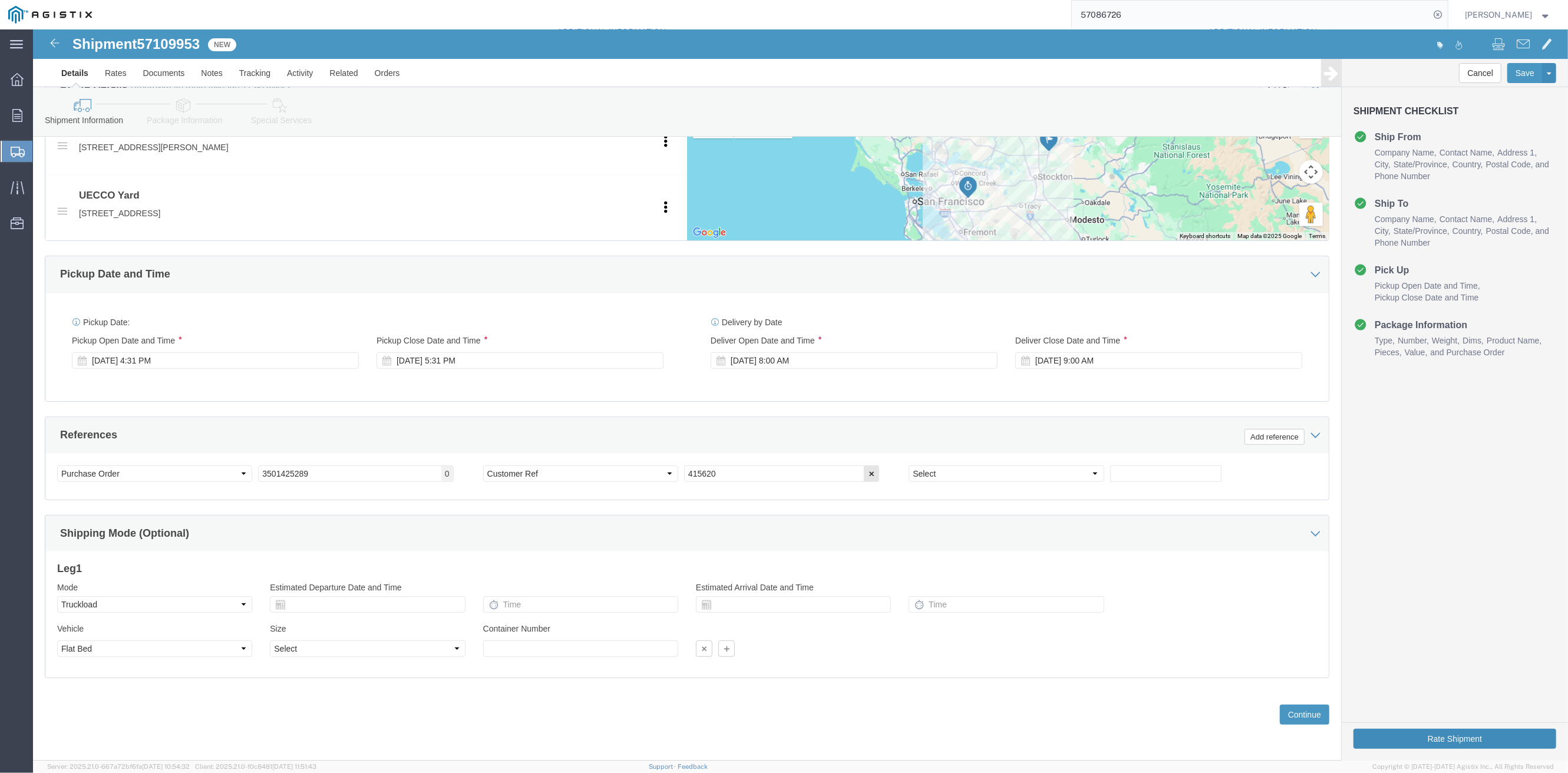
click button "Rate Shipment"
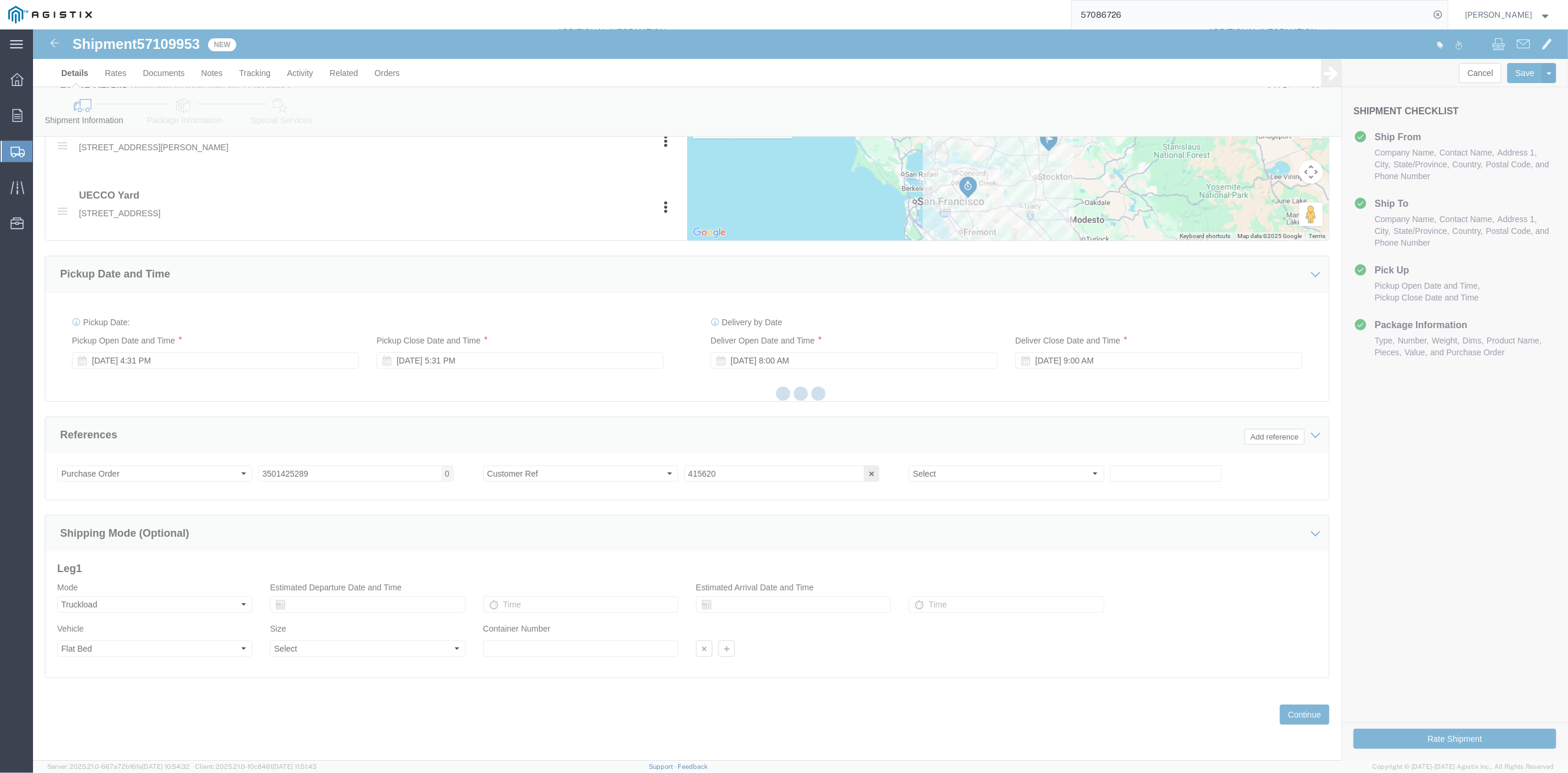
scroll to position [0, 0]
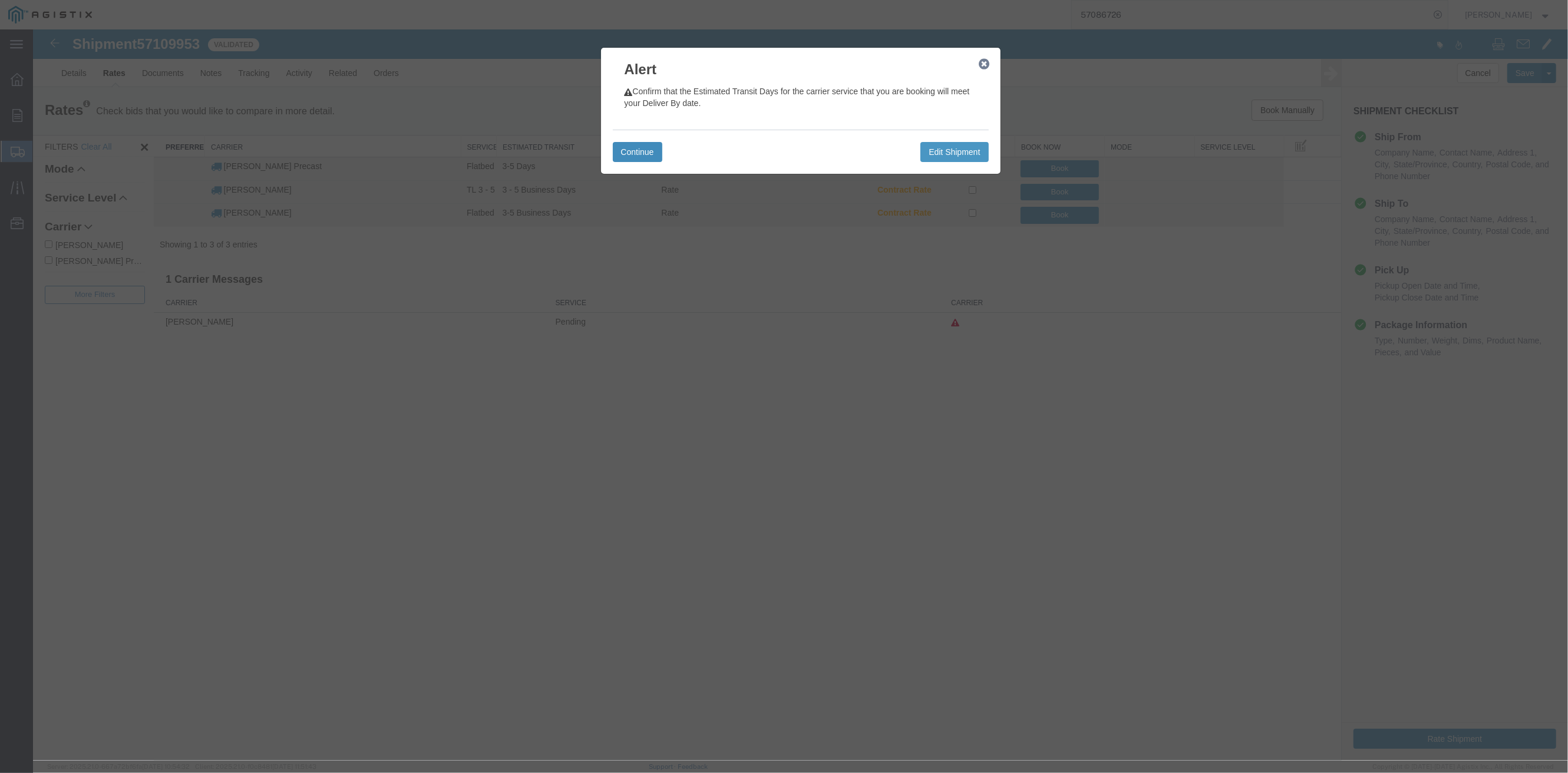
click at [652, 152] on button "Continue" at bounding box center [638, 152] width 49 height 20
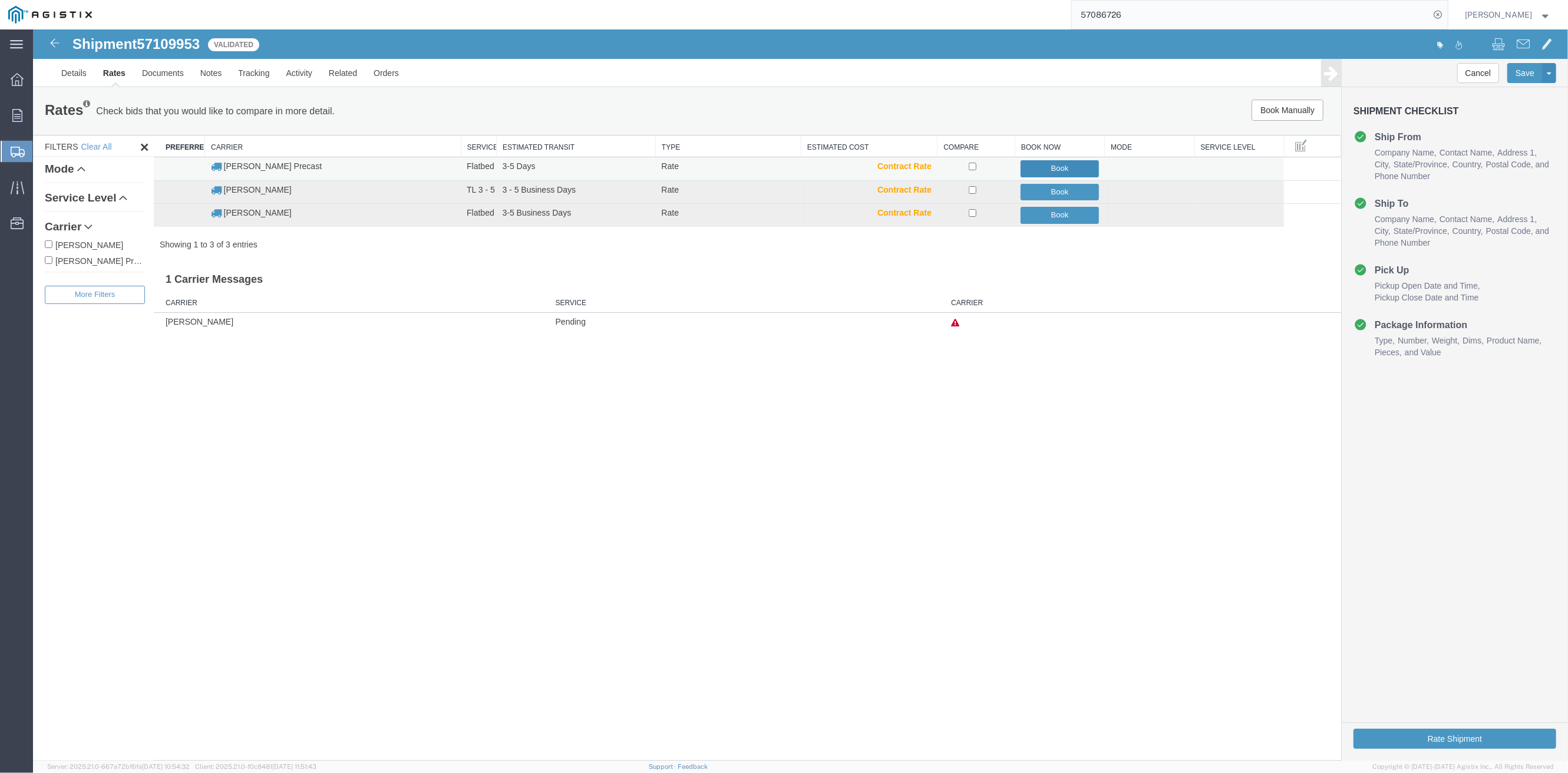
click at [1077, 170] on button "Book" at bounding box center [1059, 169] width 77 height 17
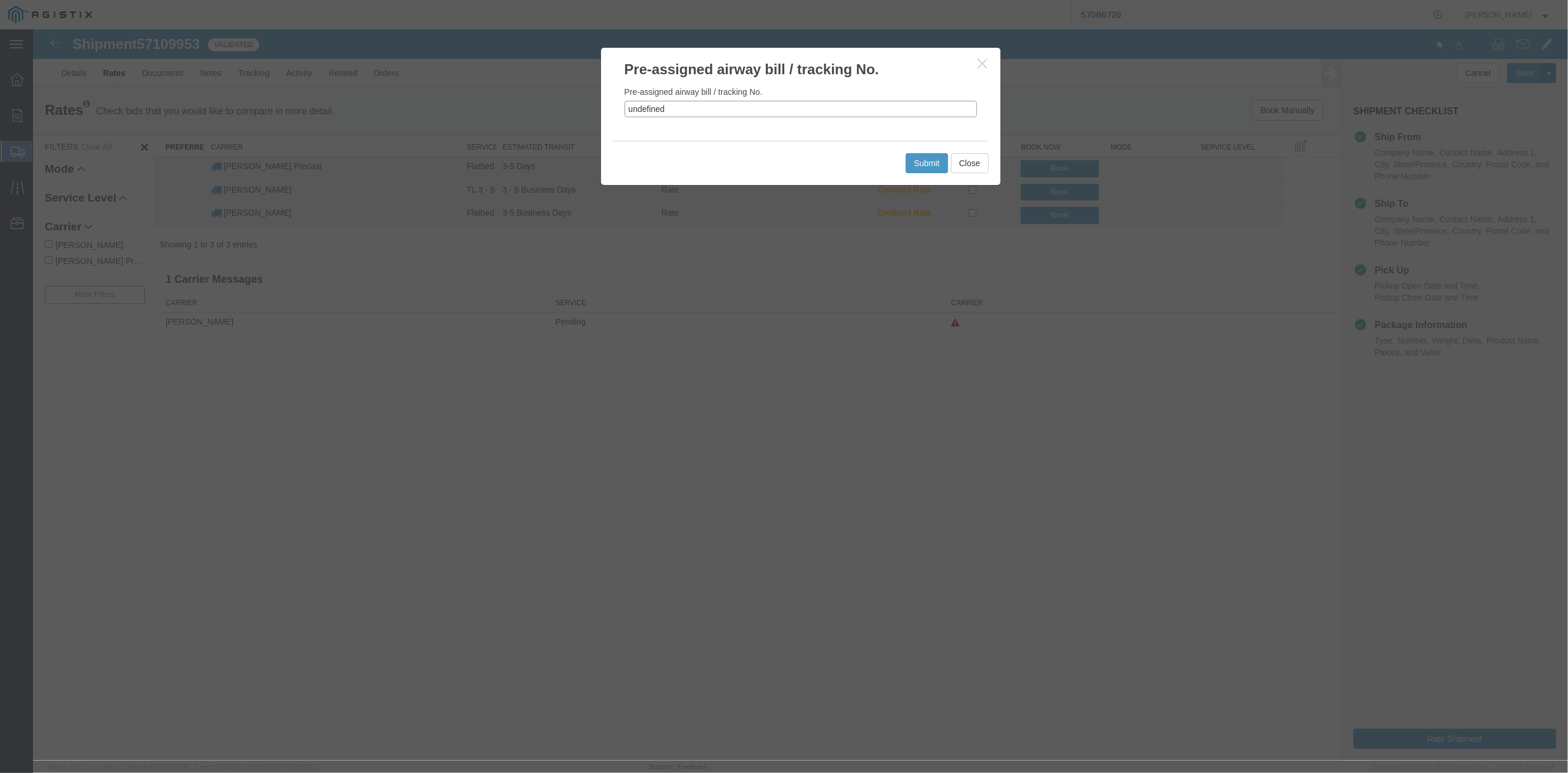
drag, startPoint x: 635, startPoint y: 107, endPoint x: 602, endPoint y: 110, distance: 33.1
click at [602, 110] on div "Pre-assigned airway bill / tracking No. undefined" at bounding box center [801, 111] width 400 height 61
paste input "57109953"
type input "57109953"
click at [921, 166] on button "Submit" at bounding box center [927, 163] width 43 height 20
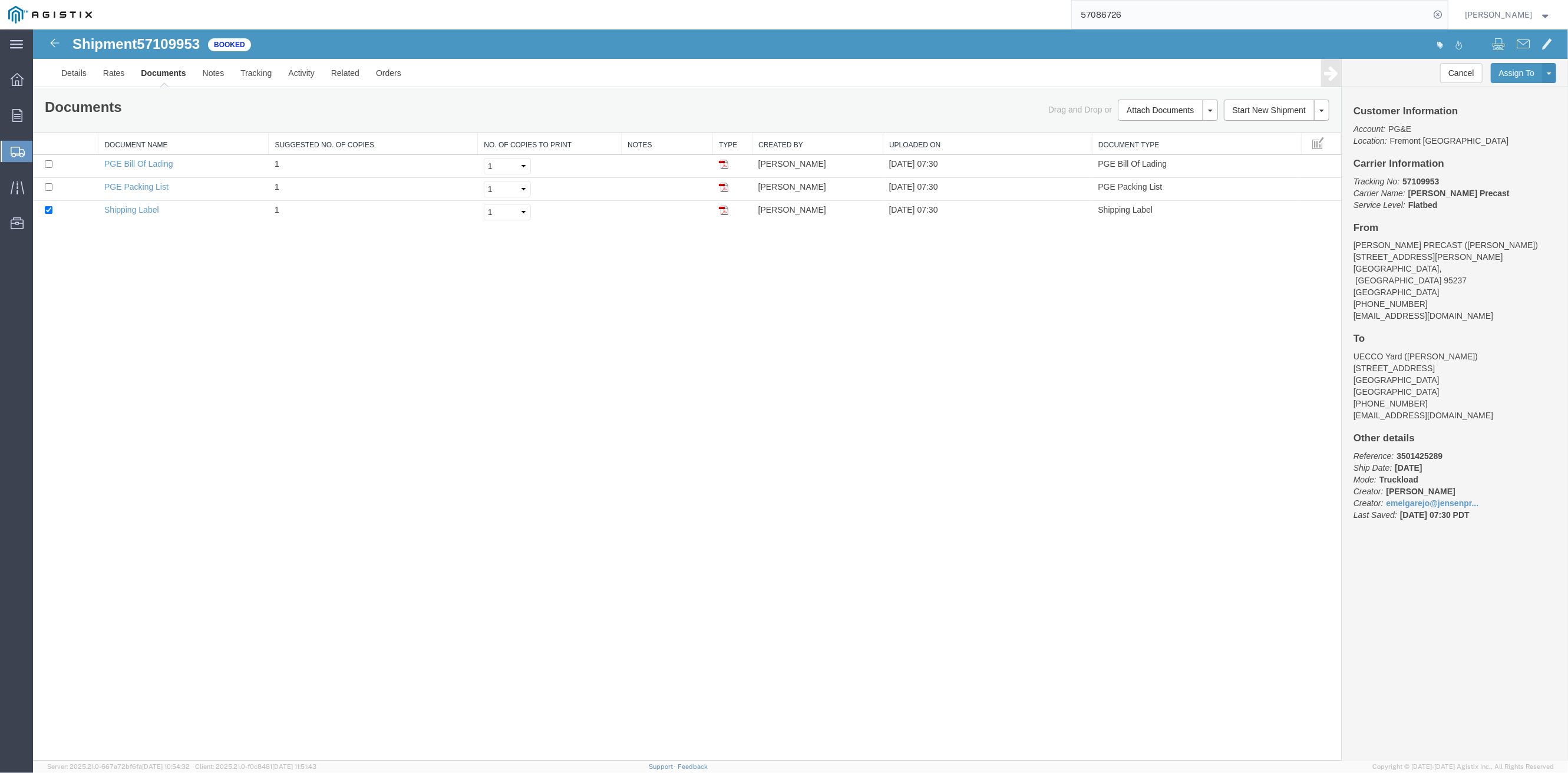
click at [1389, 588] on div "Cancel Assign To Clone Shipment Save As Template Customer Information Account: …" at bounding box center [1455, 409] width 226 height 702
click at [70, 76] on link "Details" at bounding box center [73, 72] width 42 height 28
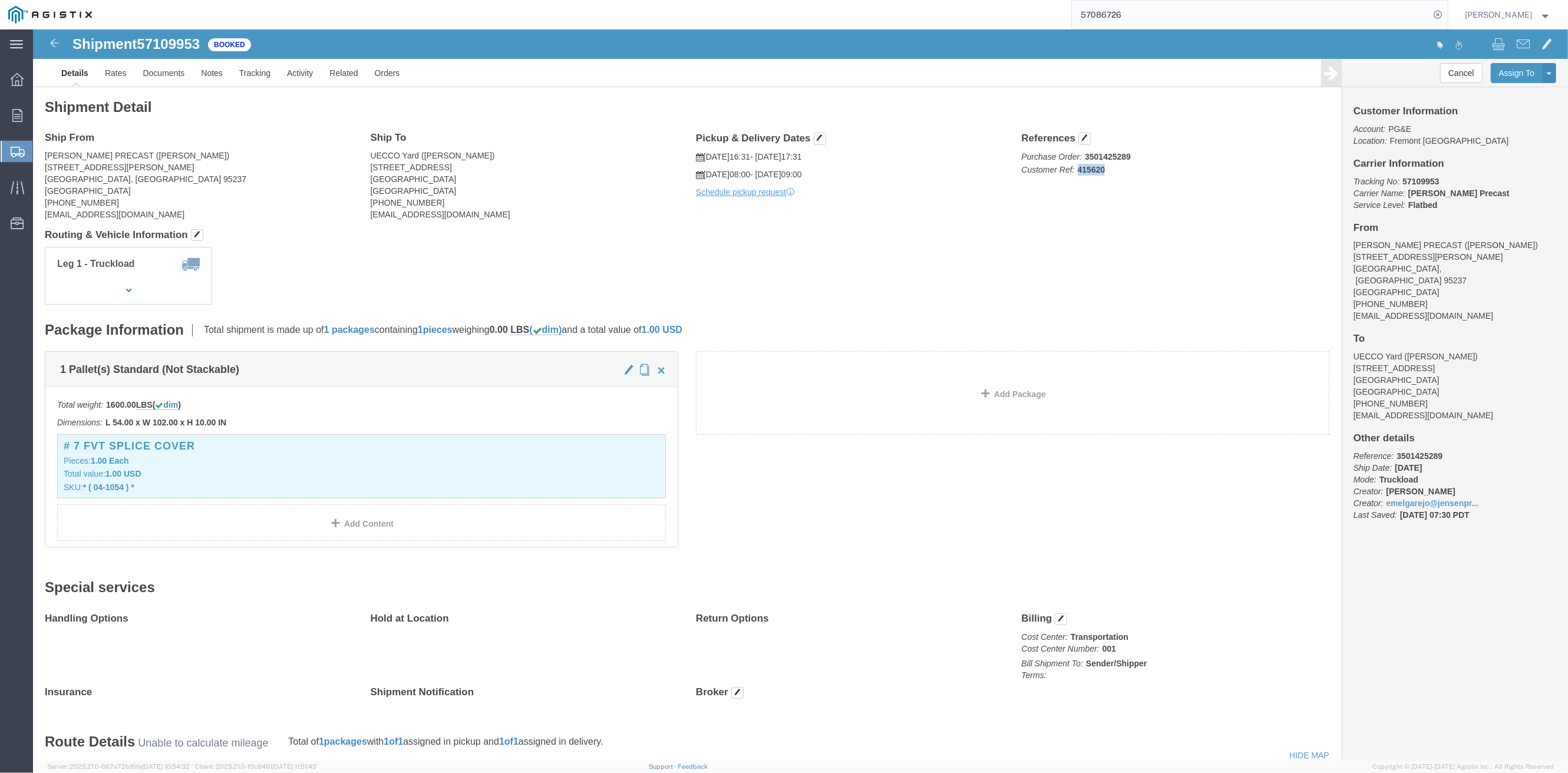
drag, startPoint x: 1071, startPoint y: 140, endPoint x: 1097, endPoint y: 151, distance: 28.2
click p "Purchase Order: 3501425289 Customer Ref: 415620"
